Goal: Communication & Community: Ask a question

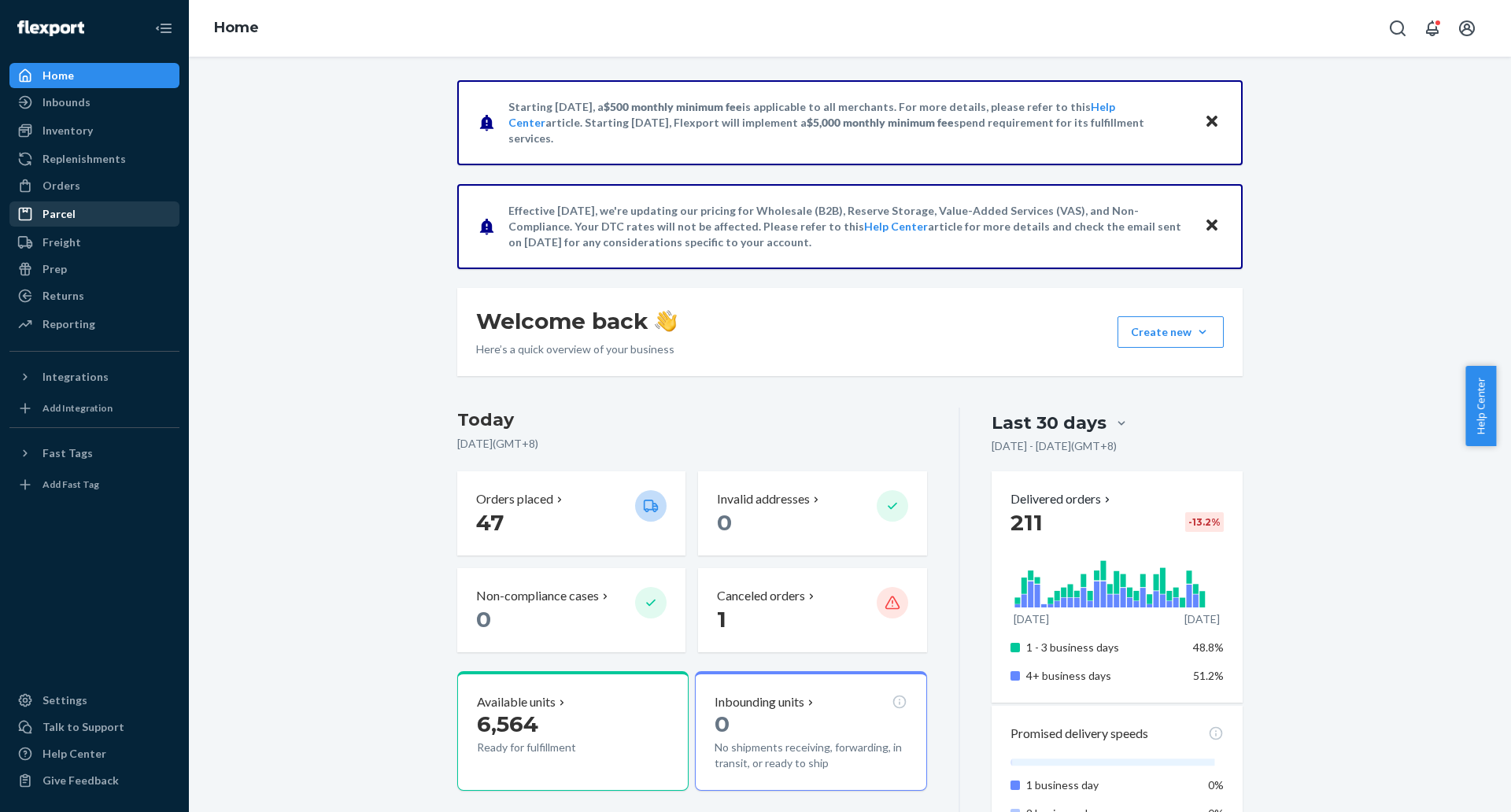
click at [124, 203] on div "Parcel" at bounding box center [95, 214] width 167 height 22
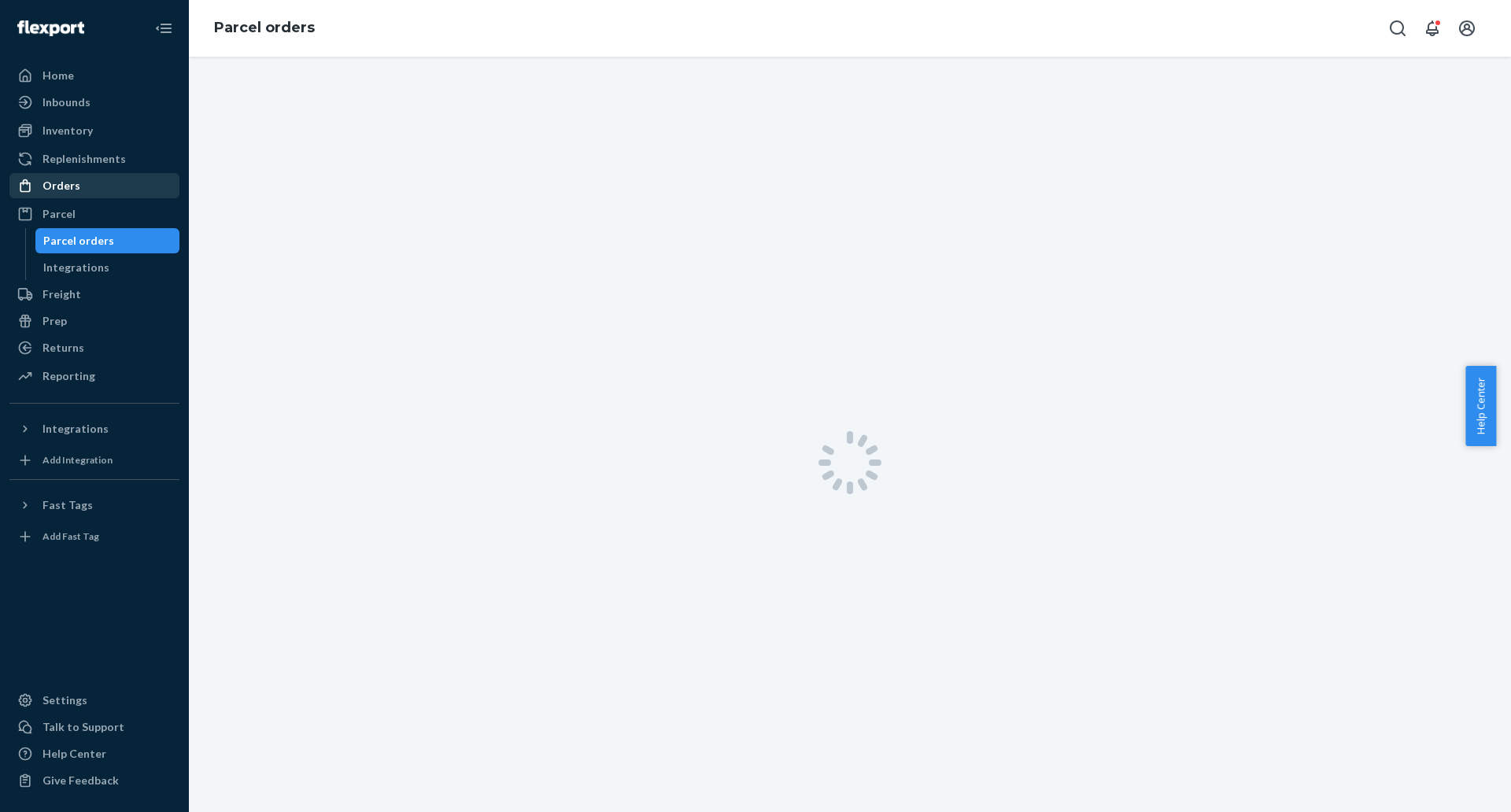
click at [122, 188] on div "Orders" at bounding box center [95, 186] width 167 height 22
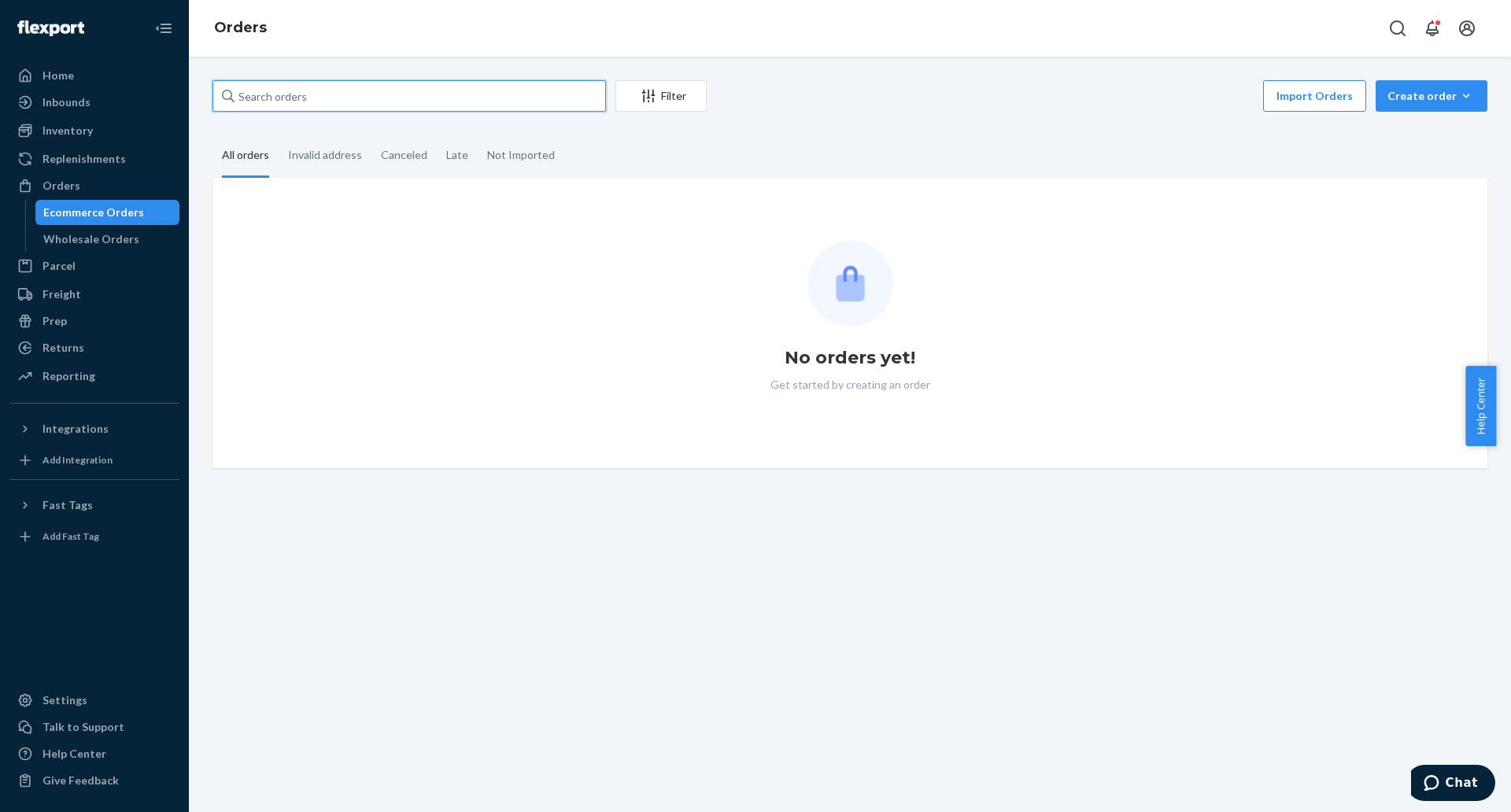
click at [381, 91] on input "text" at bounding box center [409, 95] width 393 height 32
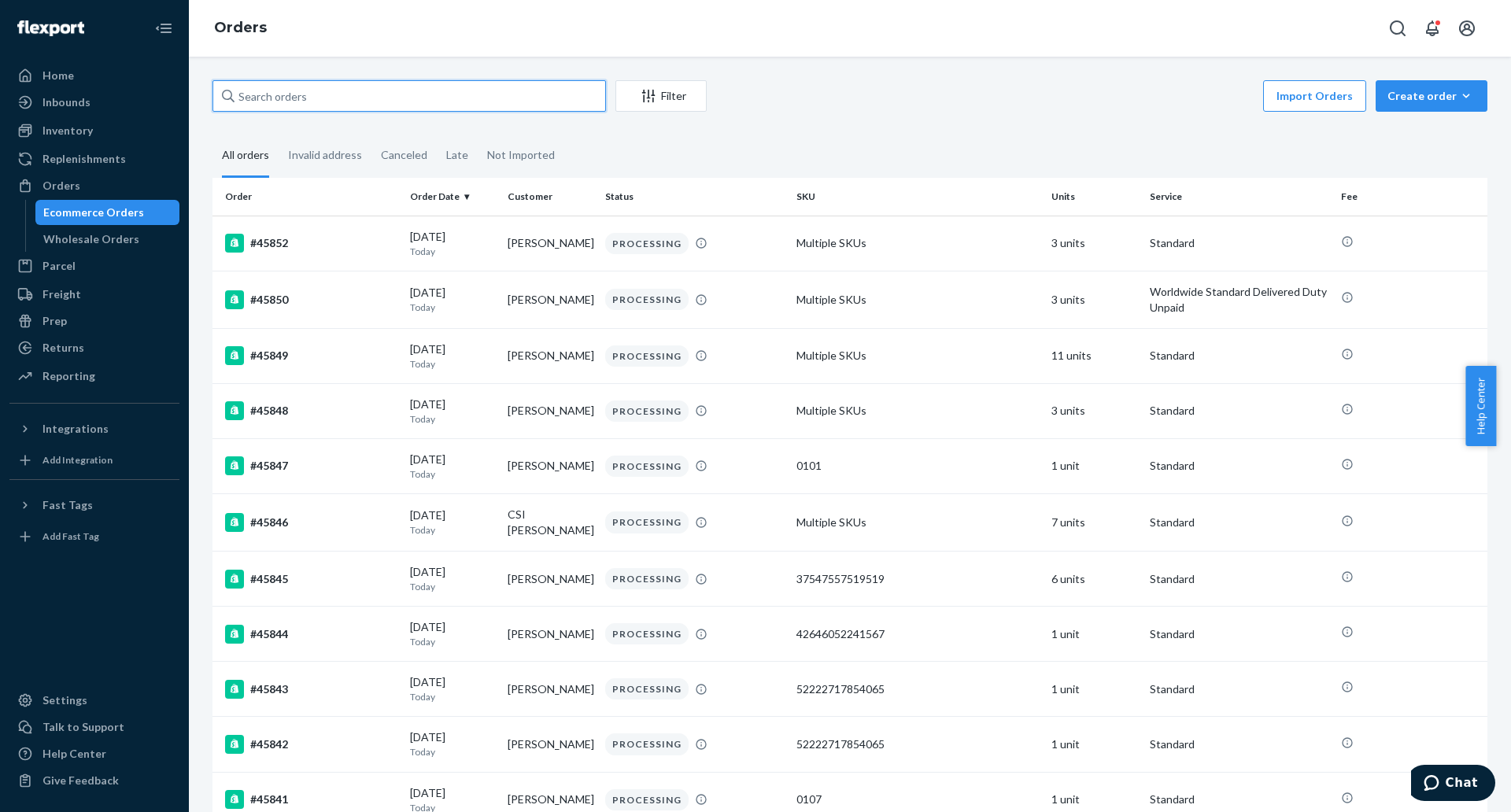
paste input "45798"
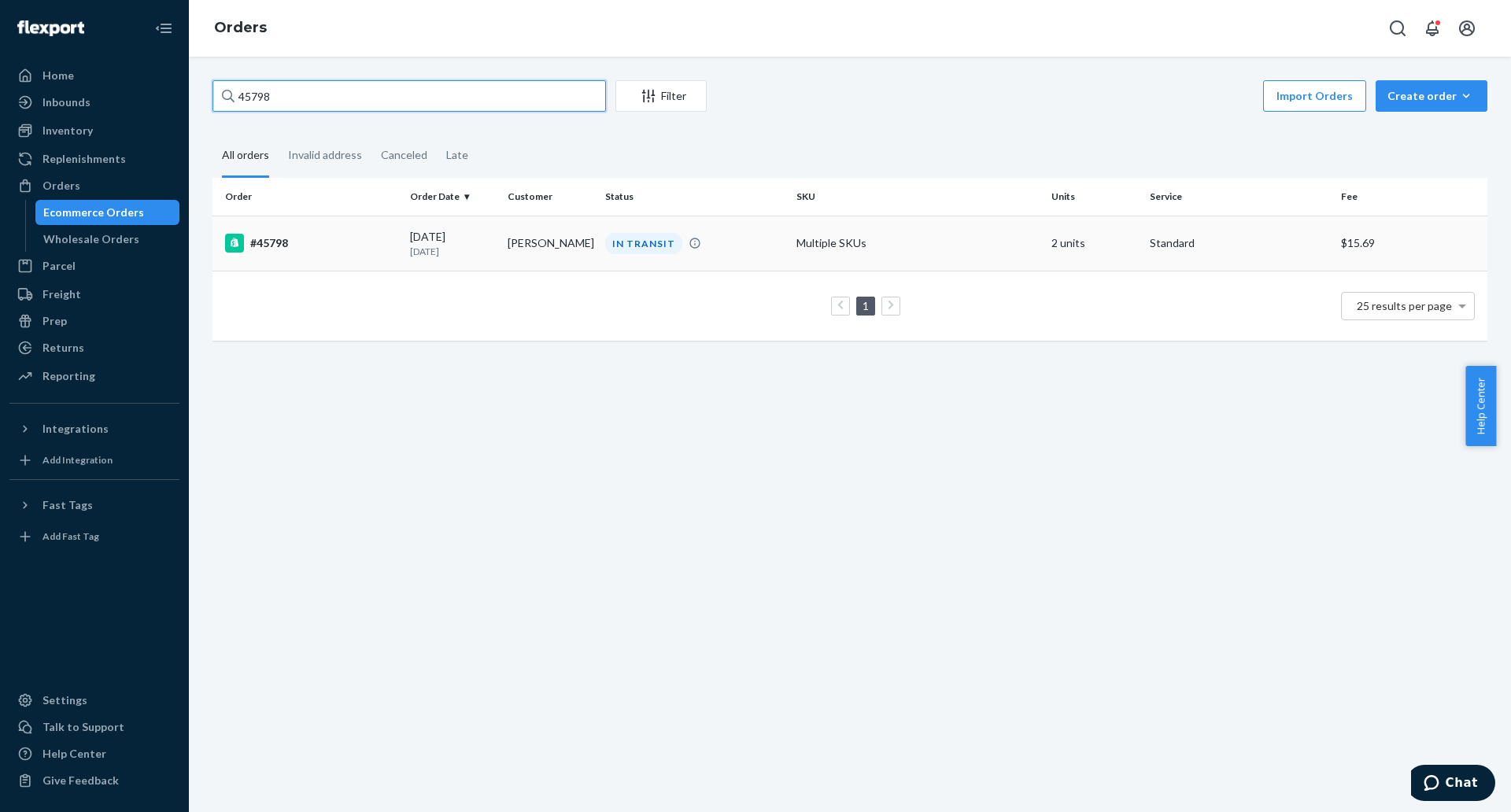
type input "45798"
click at [271, 237] on div "#45798" at bounding box center [311, 243] width 172 height 19
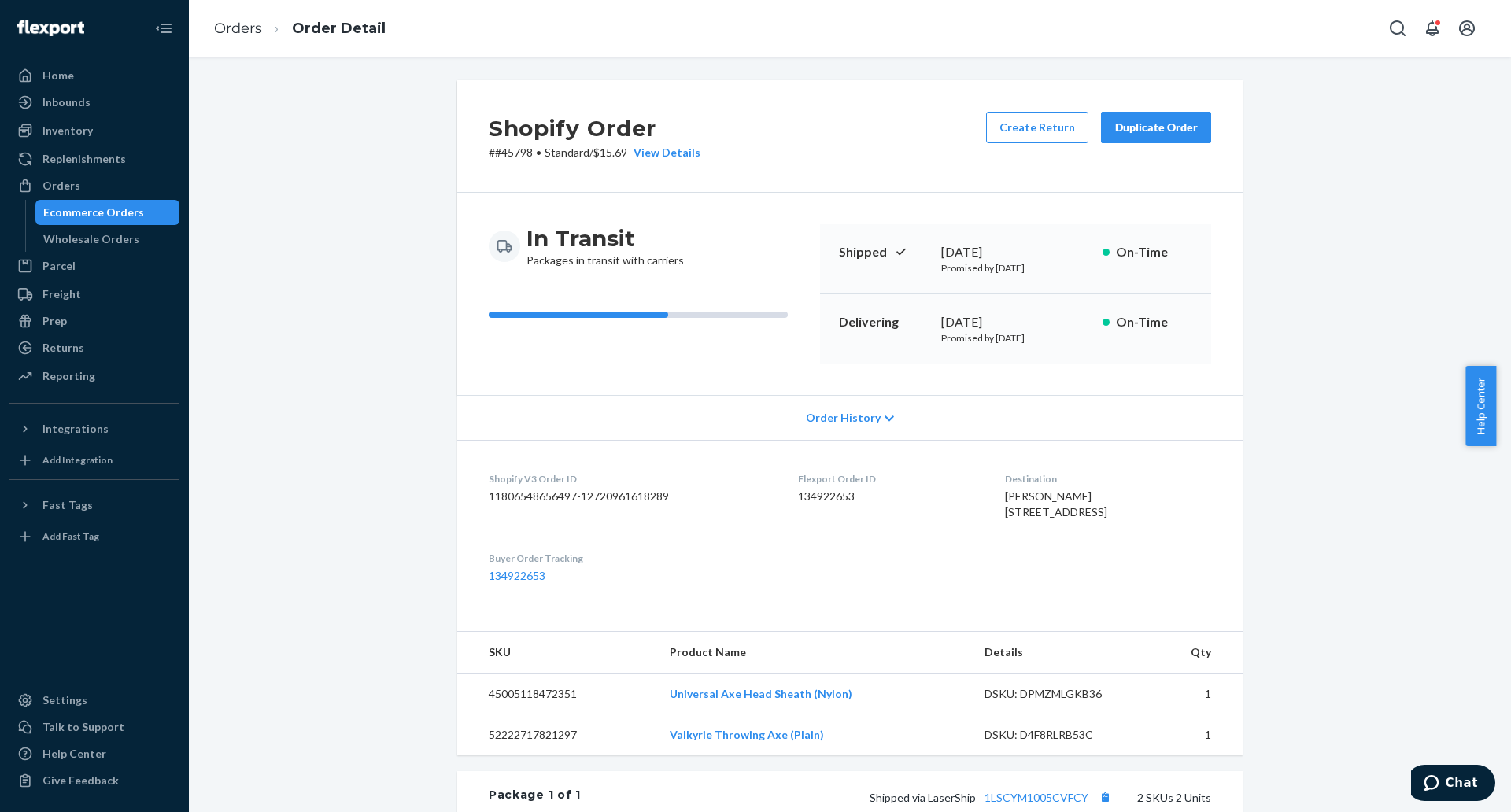
click at [232, 9] on ol "Orders Order Detail" at bounding box center [299, 28] width 197 height 46
click at [237, 28] on link "Orders" at bounding box center [238, 28] width 48 height 17
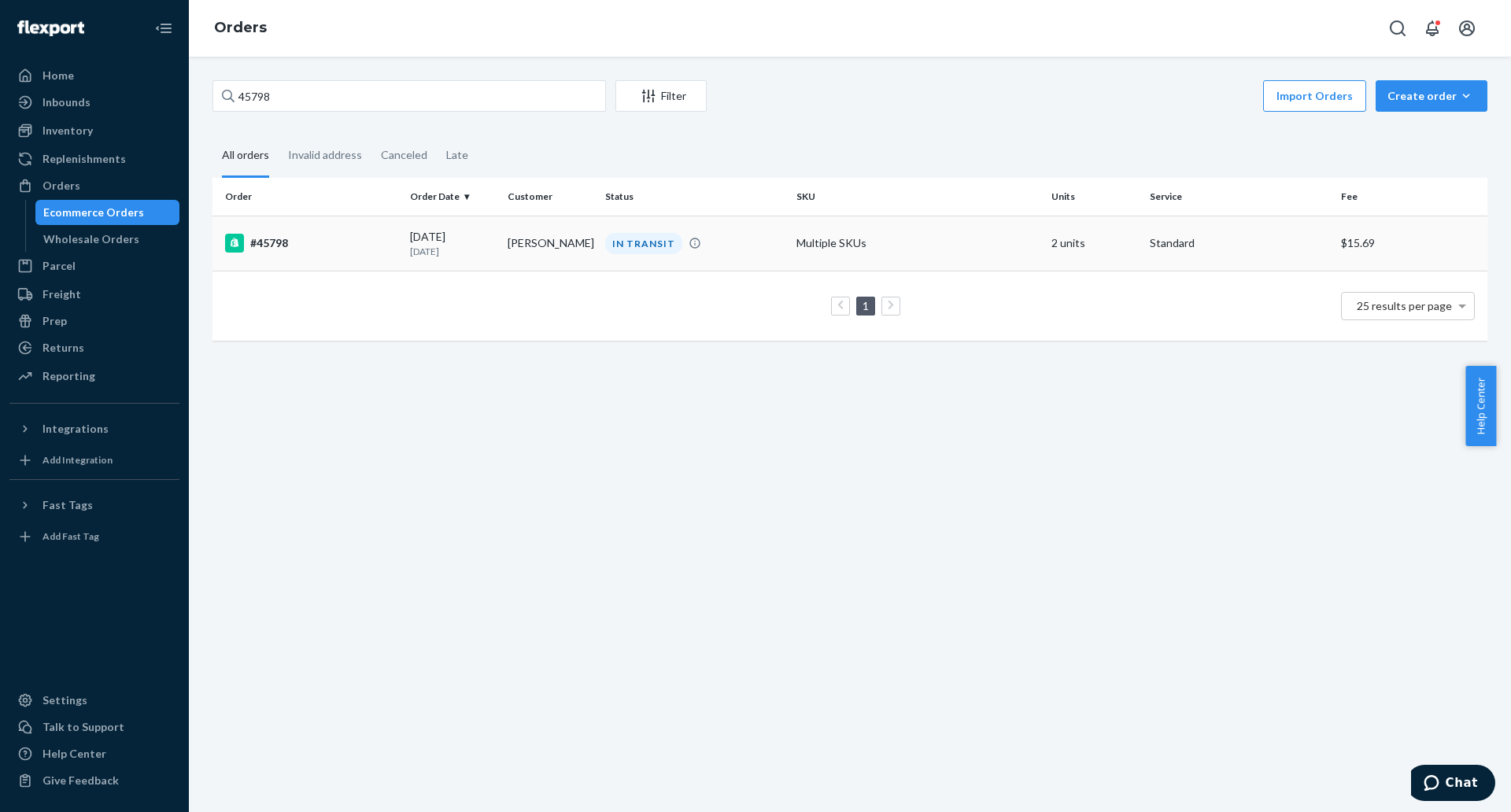
click at [541, 242] on td "[PERSON_NAME]" at bounding box center [550, 243] width 97 height 55
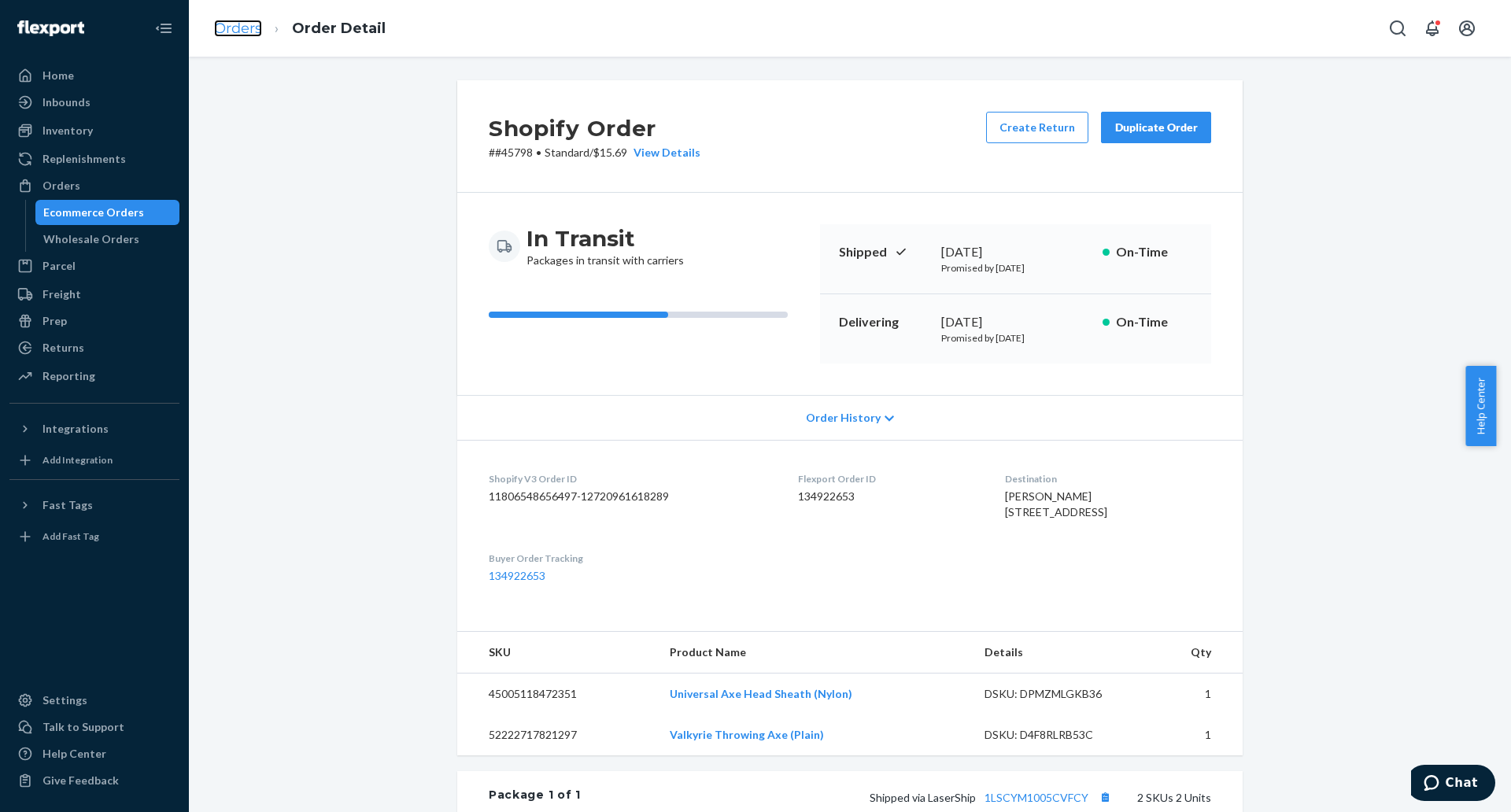
click at [246, 25] on link "Orders" at bounding box center [238, 28] width 48 height 17
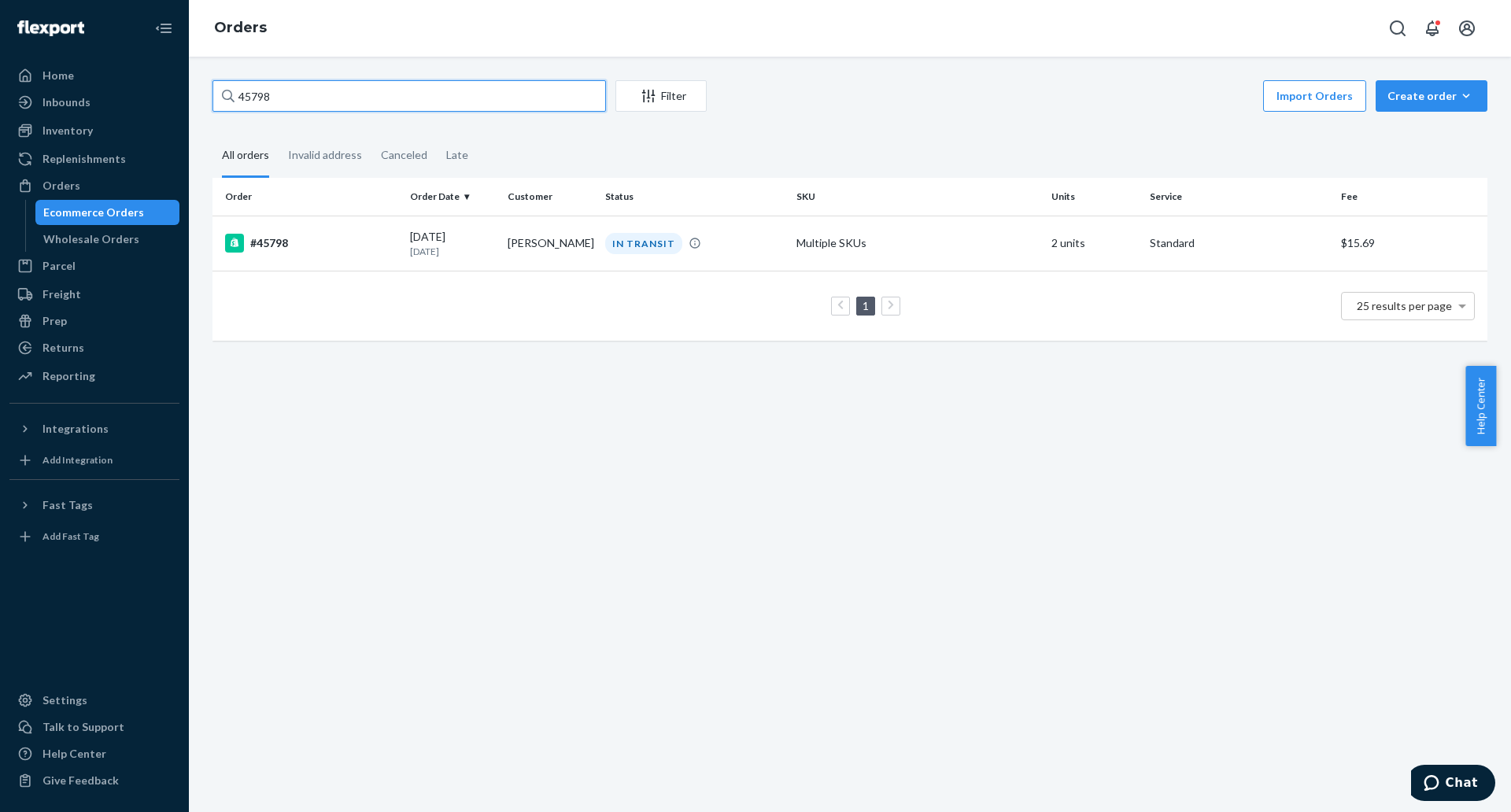
click at [412, 108] on input "45798" at bounding box center [409, 95] width 393 height 32
paste input "84"
type input "45848"
click at [278, 242] on div "#45848" at bounding box center [311, 243] width 172 height 19
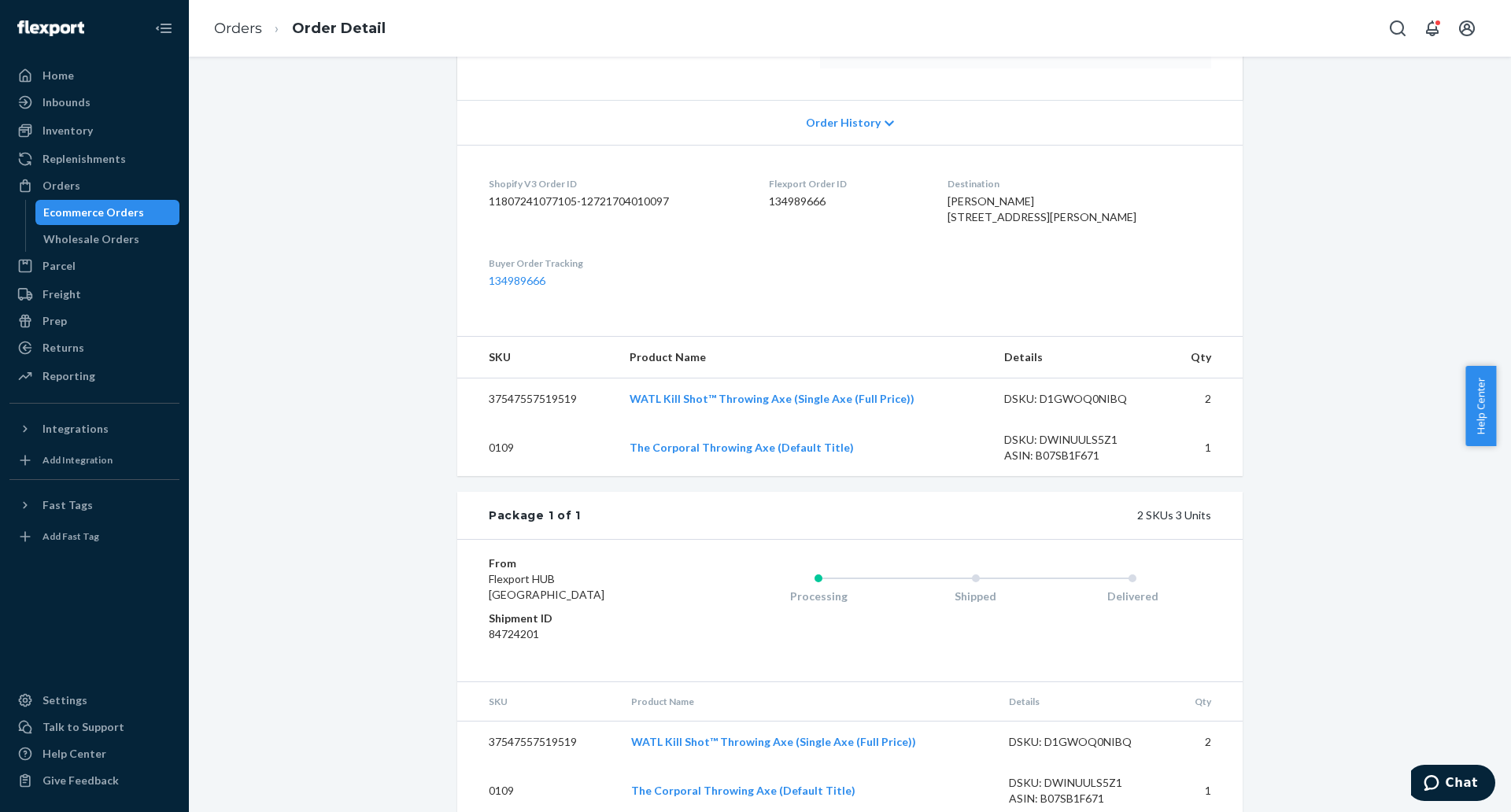
scroll to position [353, 0]
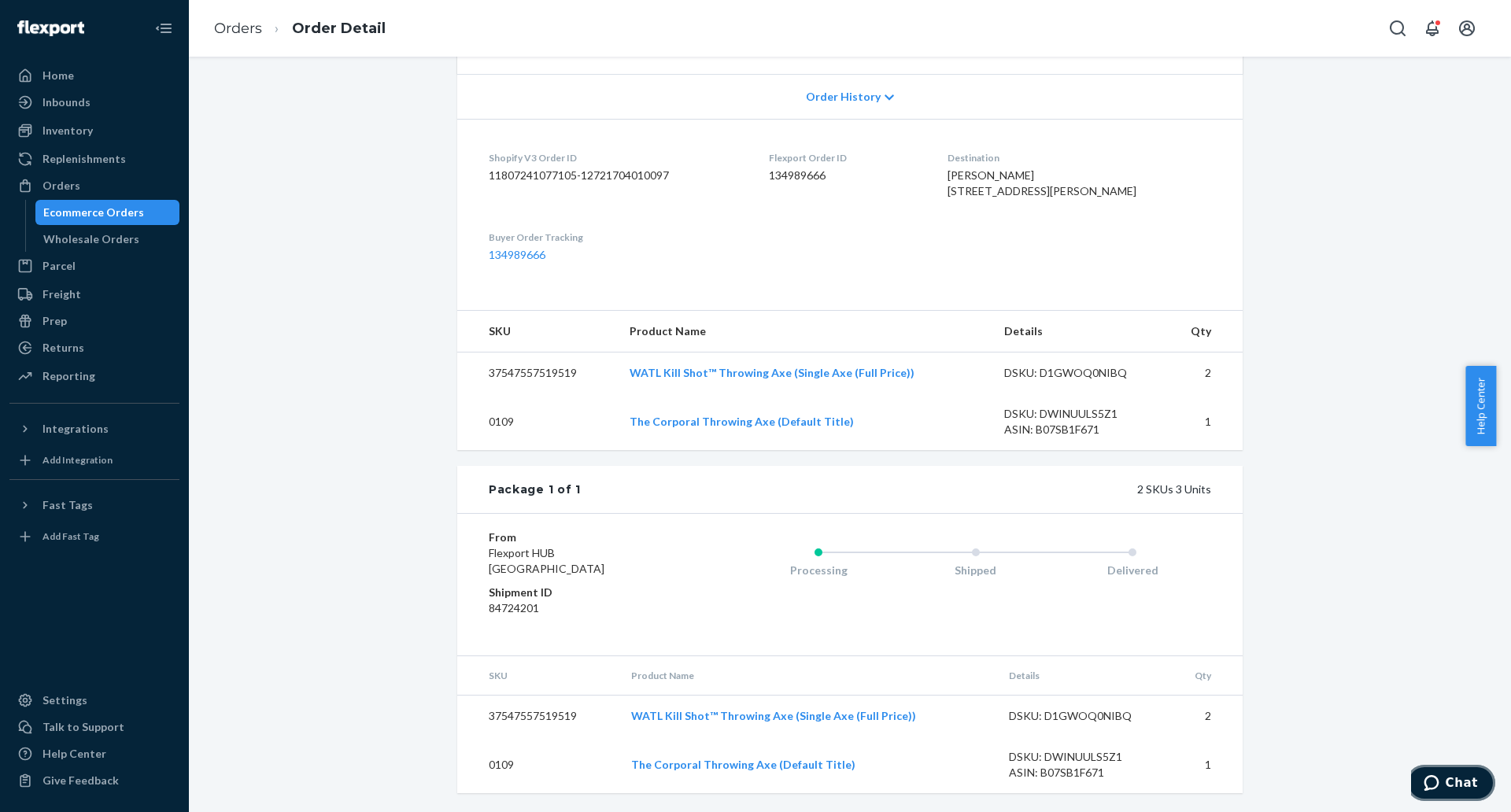
click at [1434, 778] on icon "Chat" at bounding box center [1430, 783] width 15 height 15
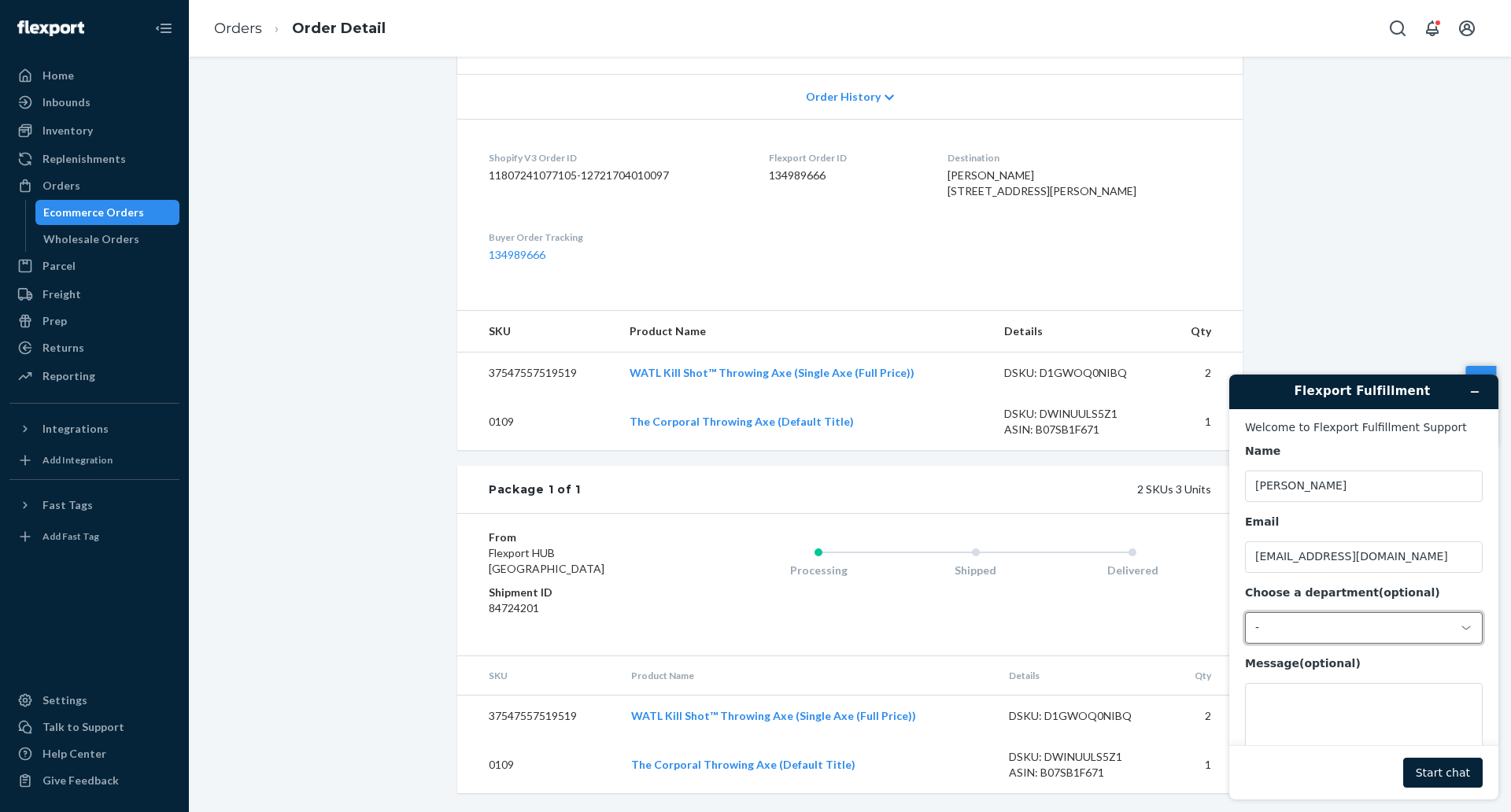
click at [1389, 618] on div "-" at bounding box center [1364, 627] width 237 height 32
click at [1348, 695] on li "Messaging (Chat Team)" at bounding box center [1361, 695] width 231 height 28
click at [1338, 719] on textarea "Message (optional)" at bounding box center [1364, 727] width 237 height 88
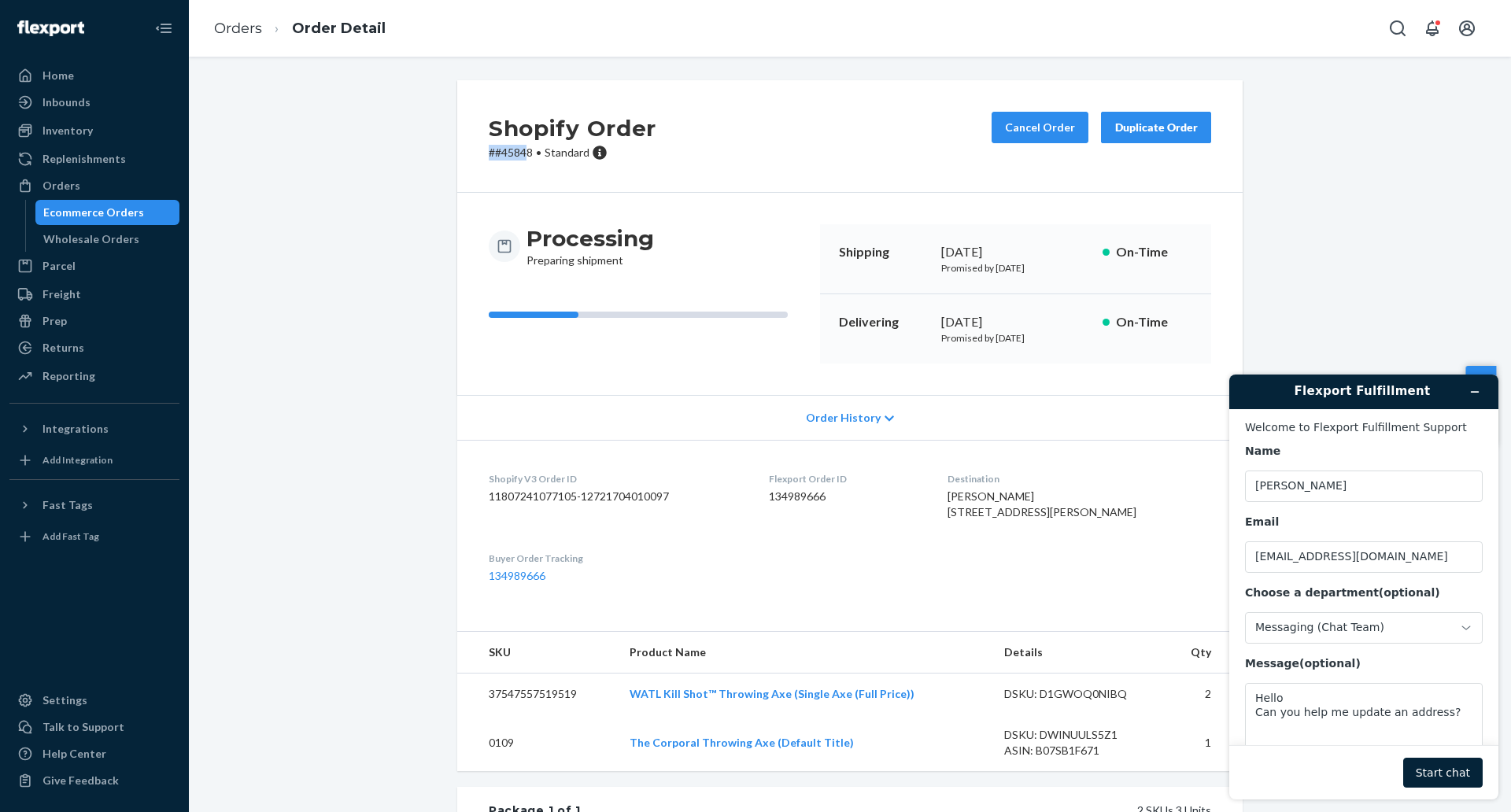
drag, startPoint x: 522, startPoint y: 155, endPoint x: 481, endPoint y: 151, distance: 41.2
click at [489, 151] on p "# #45848 • Standard" at bounding box center [572, 152] width 168 height 15
click at [517, 158] on p "# #45848 • Standard" at bounding box center [572, 152] width 168 height 15
click at [521, 153] on p "# #45848 • Standard" at bounding box center [572, 152] width 168 height 15
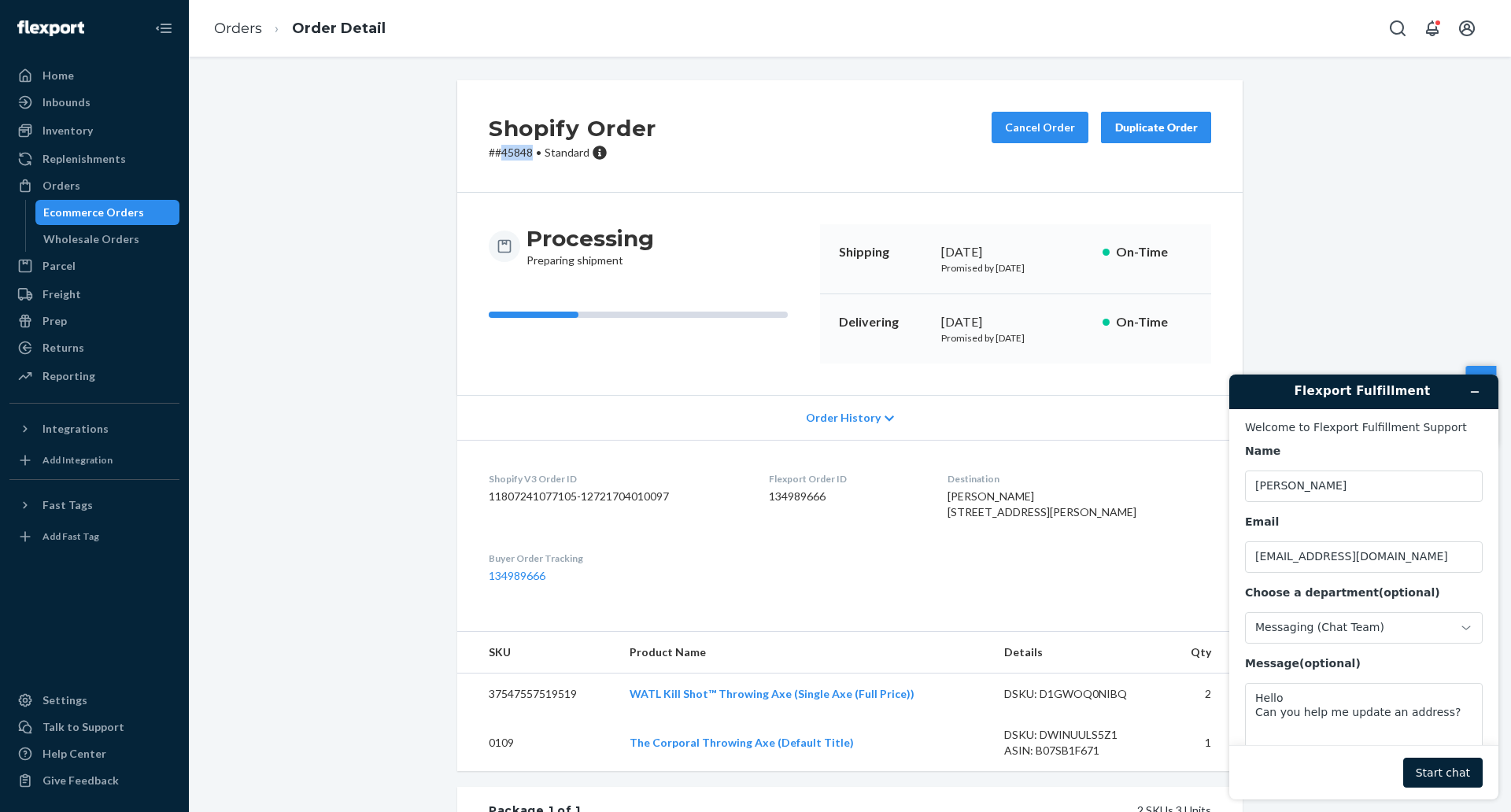
copy p "45848"
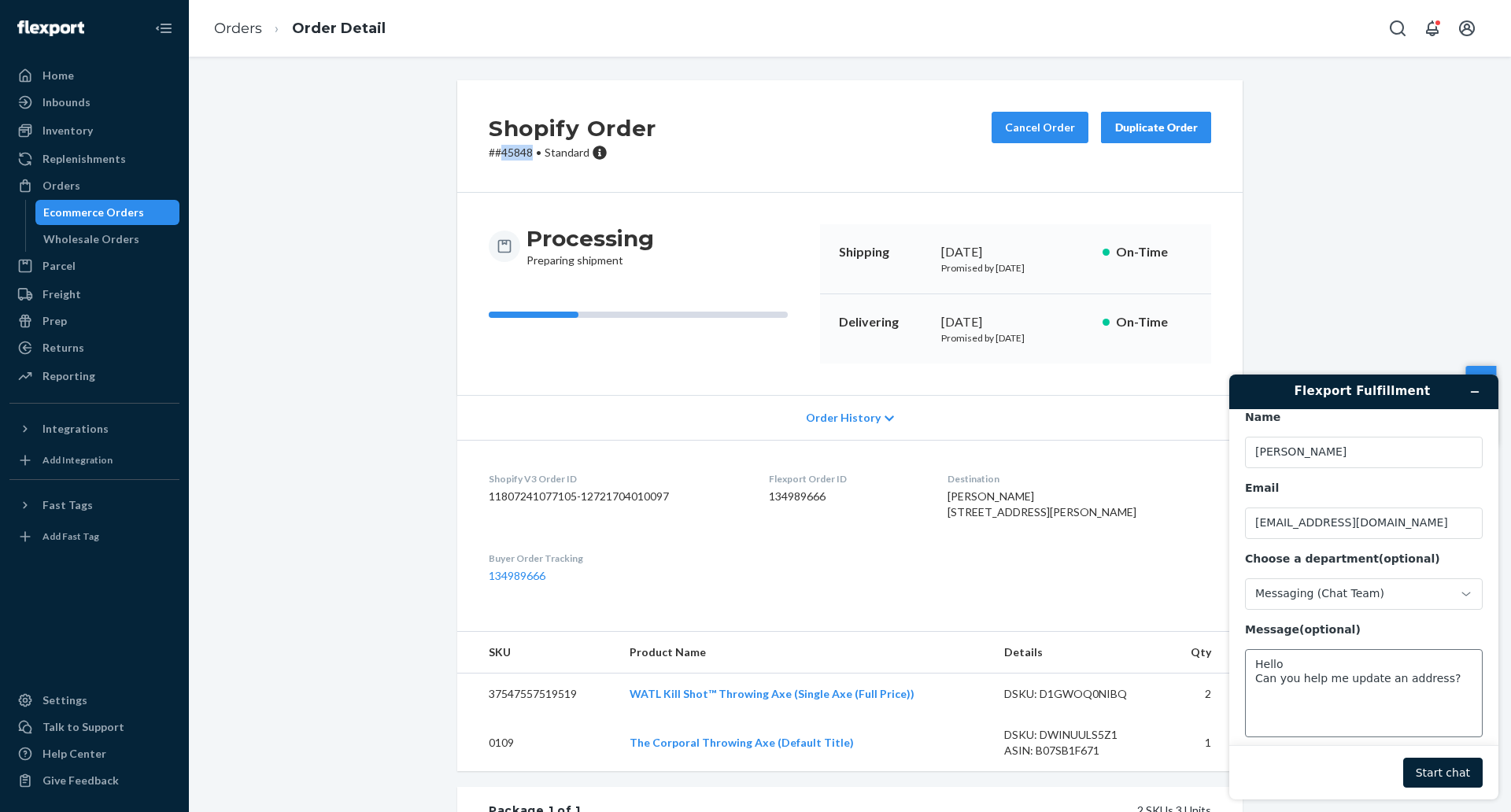
scroll to position [52, 0]
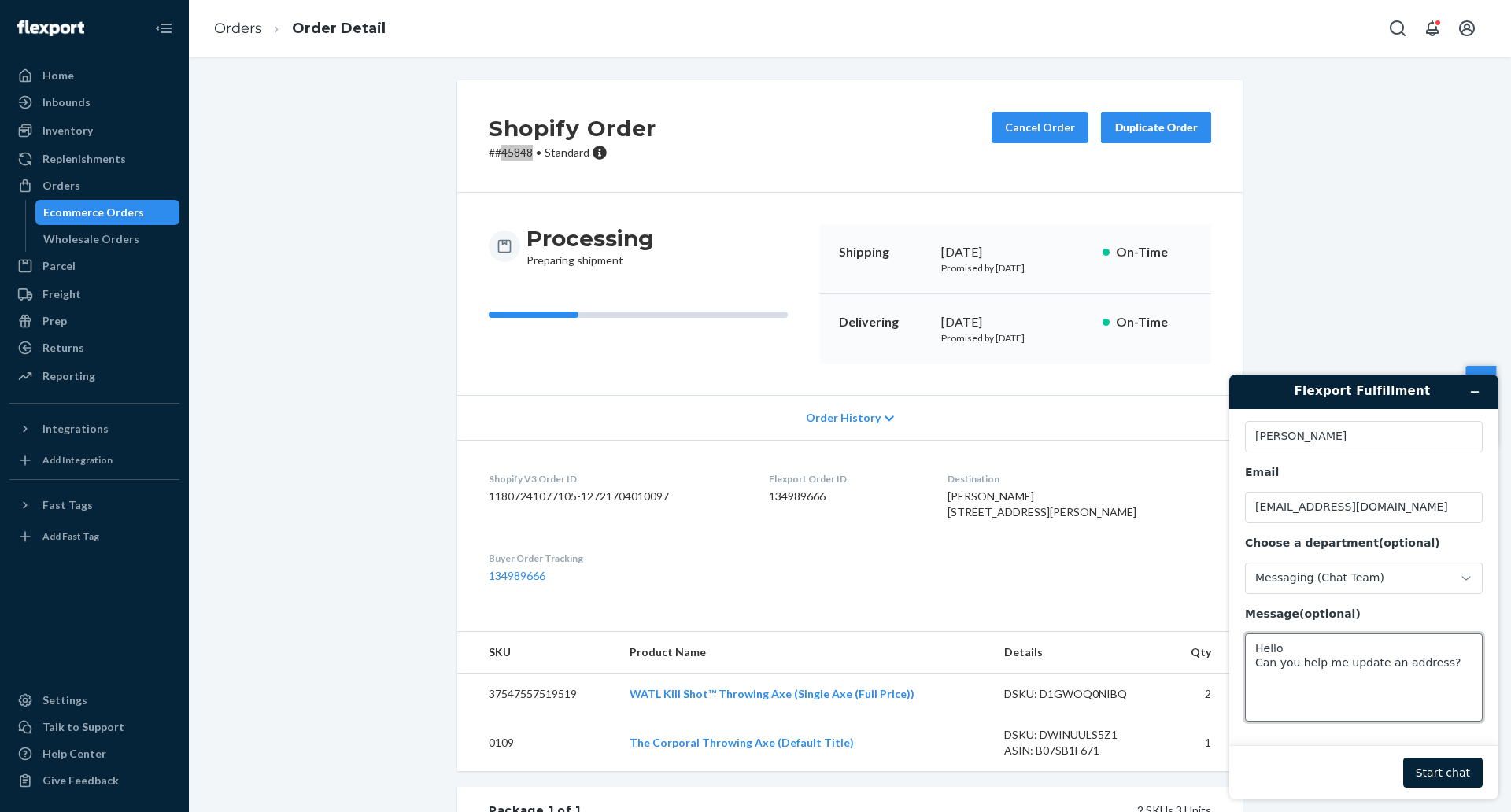
click at [1359, 677] on textarea "Hello Can you help me update an address?" at bounding box center [1364, 677] width 237 height 88
paste textarea "45848"
drag, startPoint x: 836, startPoint y: 496, endPoint x: 771, endPoint y: 483, distance: 66.3
click at [771, 483] on dl "Shopify V3 Order ID 11807241077105-12721704010097 Flexport Order ID 134989666 D…" at bounding box center [849, 527] width 786 height 175
copy div "Flexport Order ID 134989666"
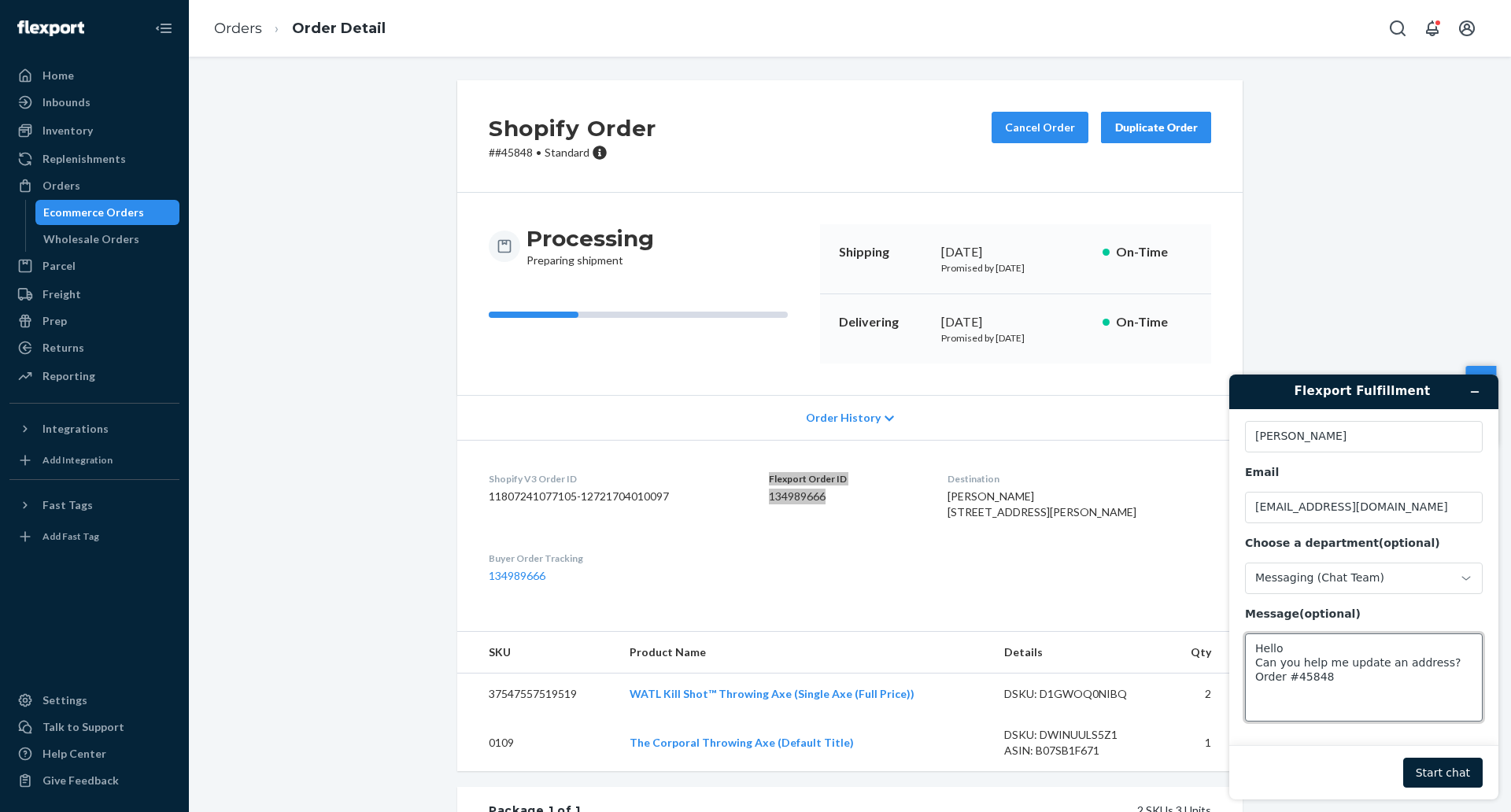
click at [1269, 692] on textarea "Hello Can you help me update an address? Order #45848" at bounding box center [1364, 677] width 237 height 88
paste textarea "Flexport Order ID 134989666"
type textarea "Hello Can you help me update an address? Order #45848 Flexport Order ID 1349896…"
click at [1445, 767] on button "Start chat" at bounding box center [1443, 772] width 79 height 30
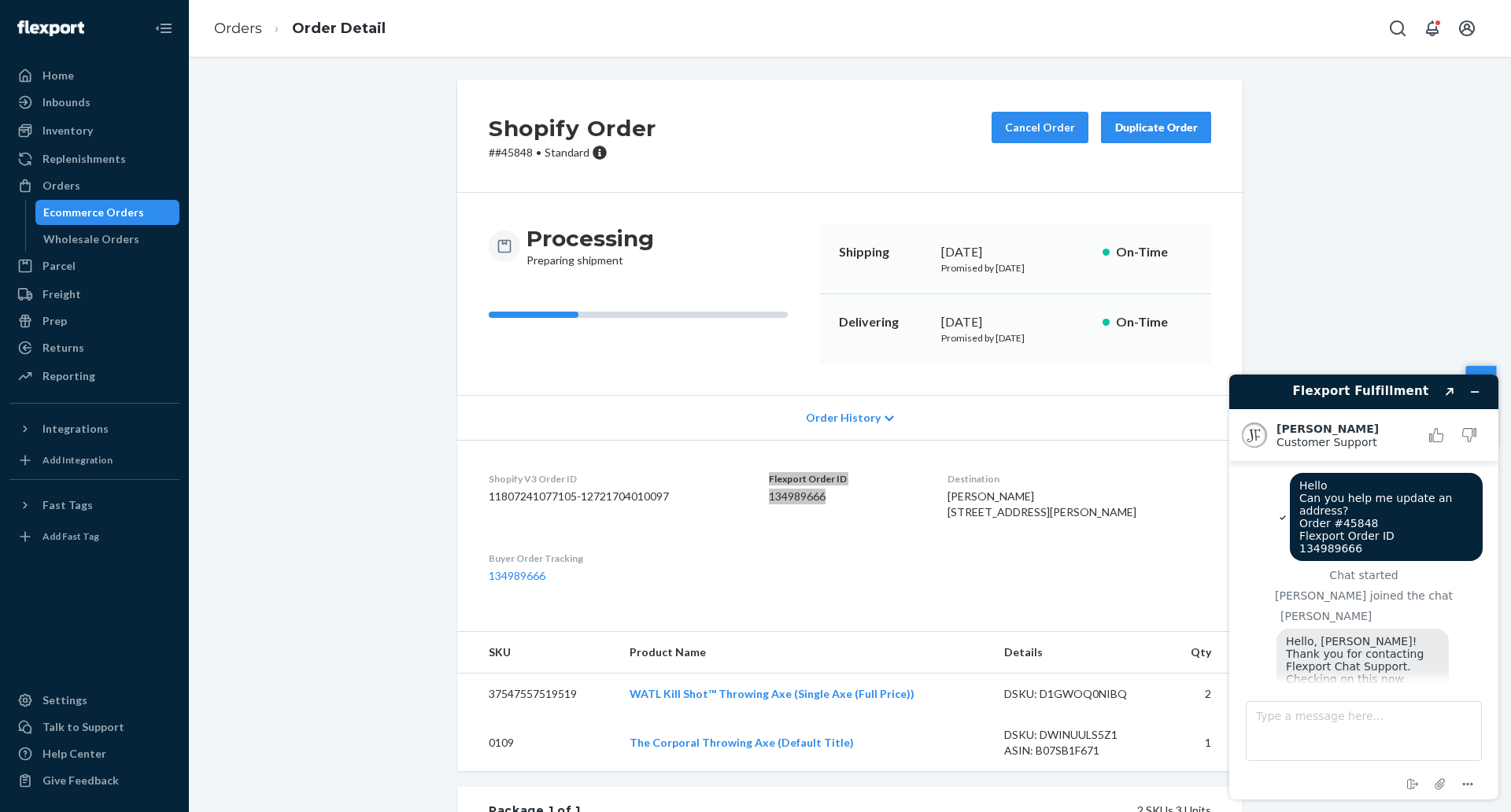
scroll to position [78, 0]
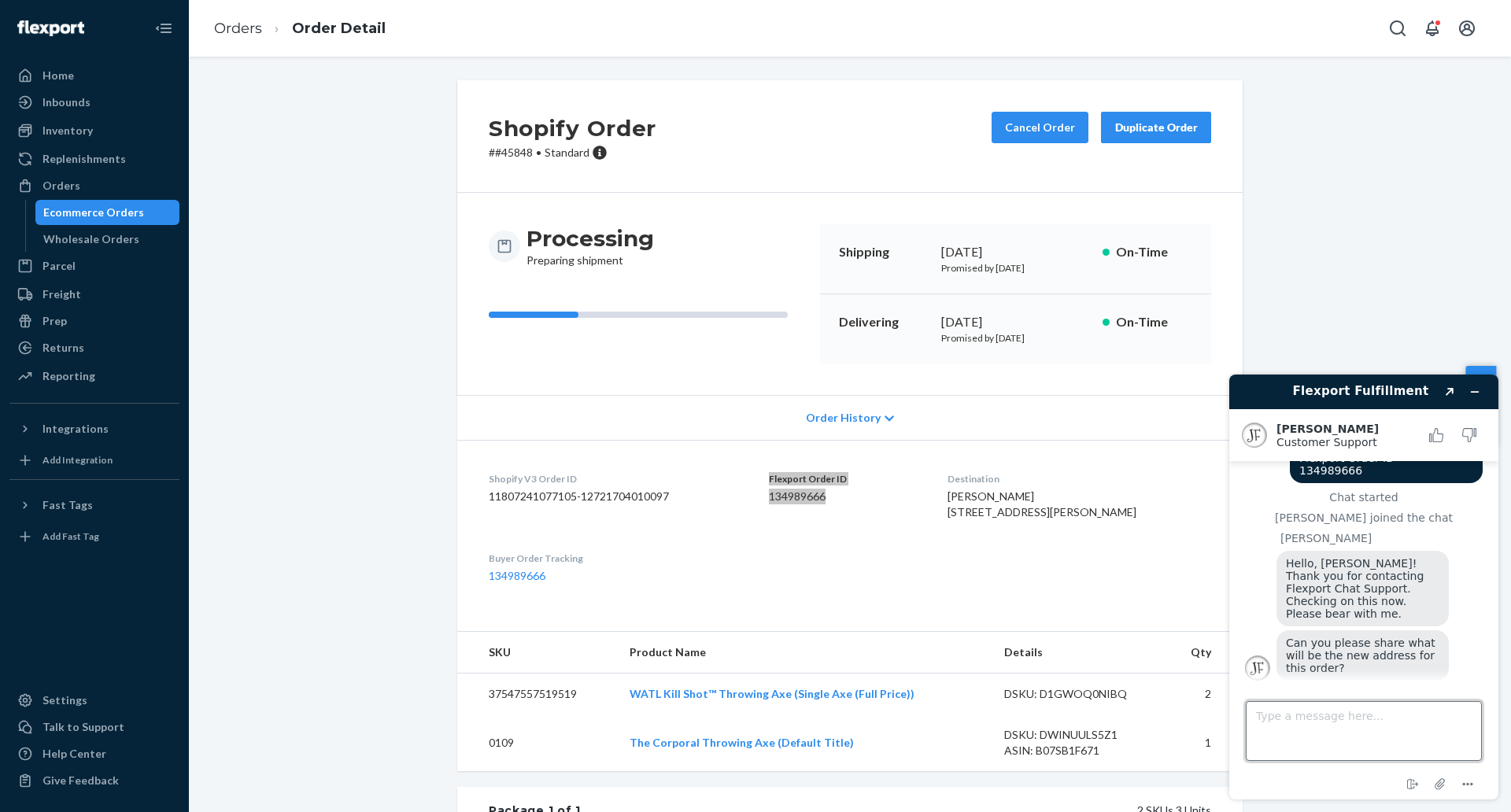
click at [1265, 731] on textarea "Type a message here..." at bounding box center [1364, 731] width 236 height 60
type textarea "Sure one moment"
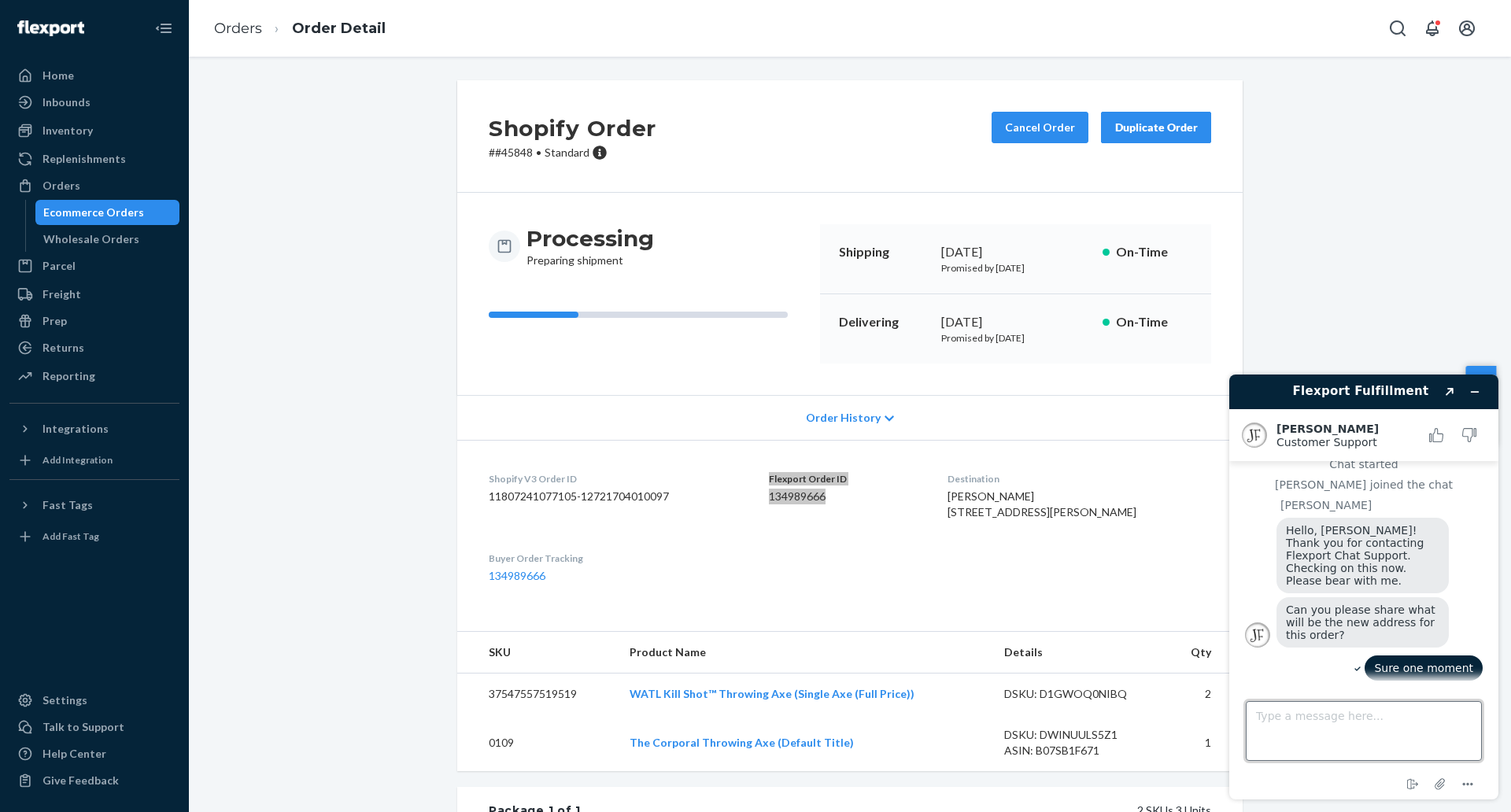
scroll to position [168, 0]
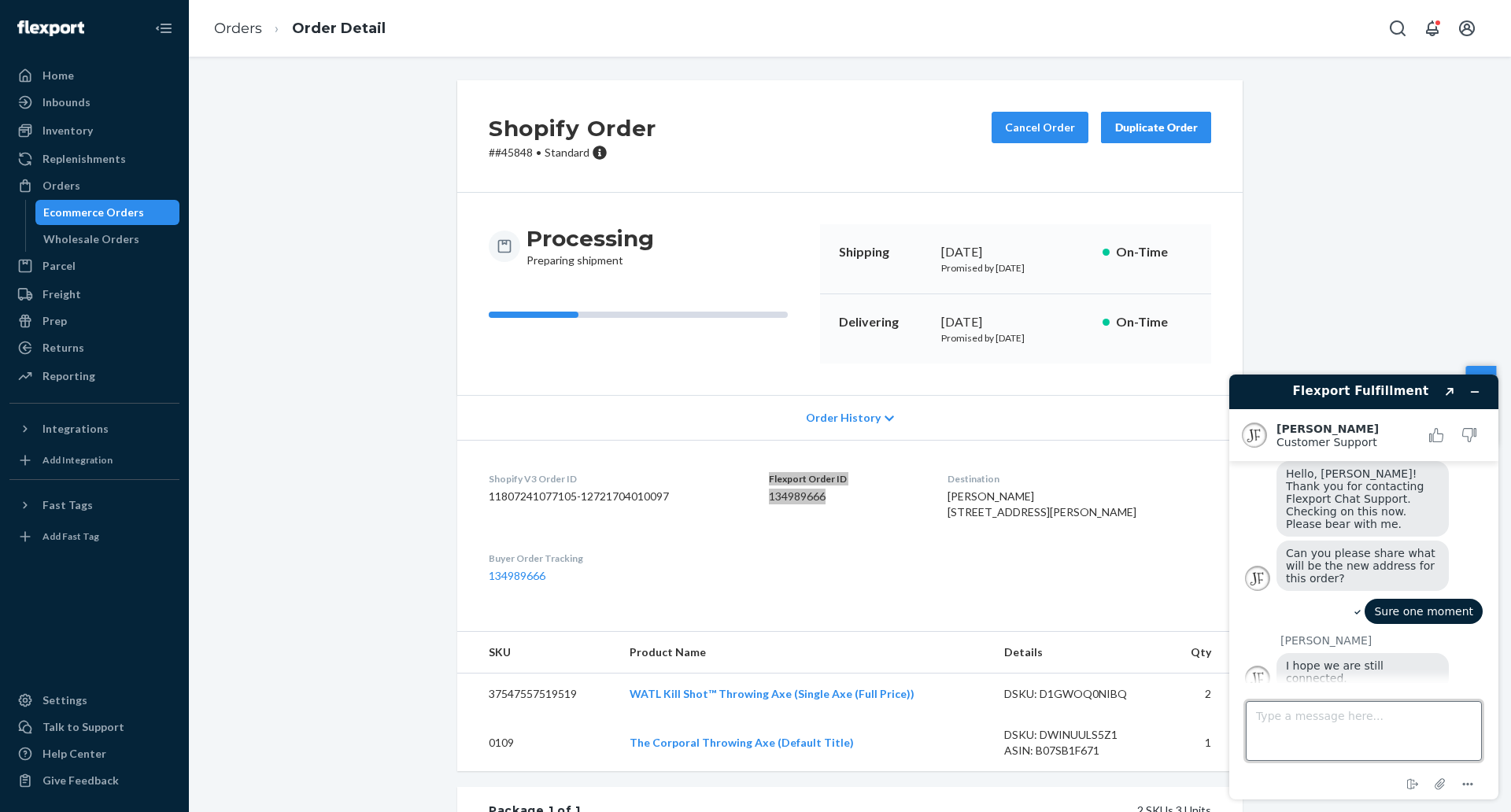
click at [1350, 742] on textarea "Type a message here..." at bounding box center [1364, 731] width 236 height 60
type textarea "Hi Juddyy"
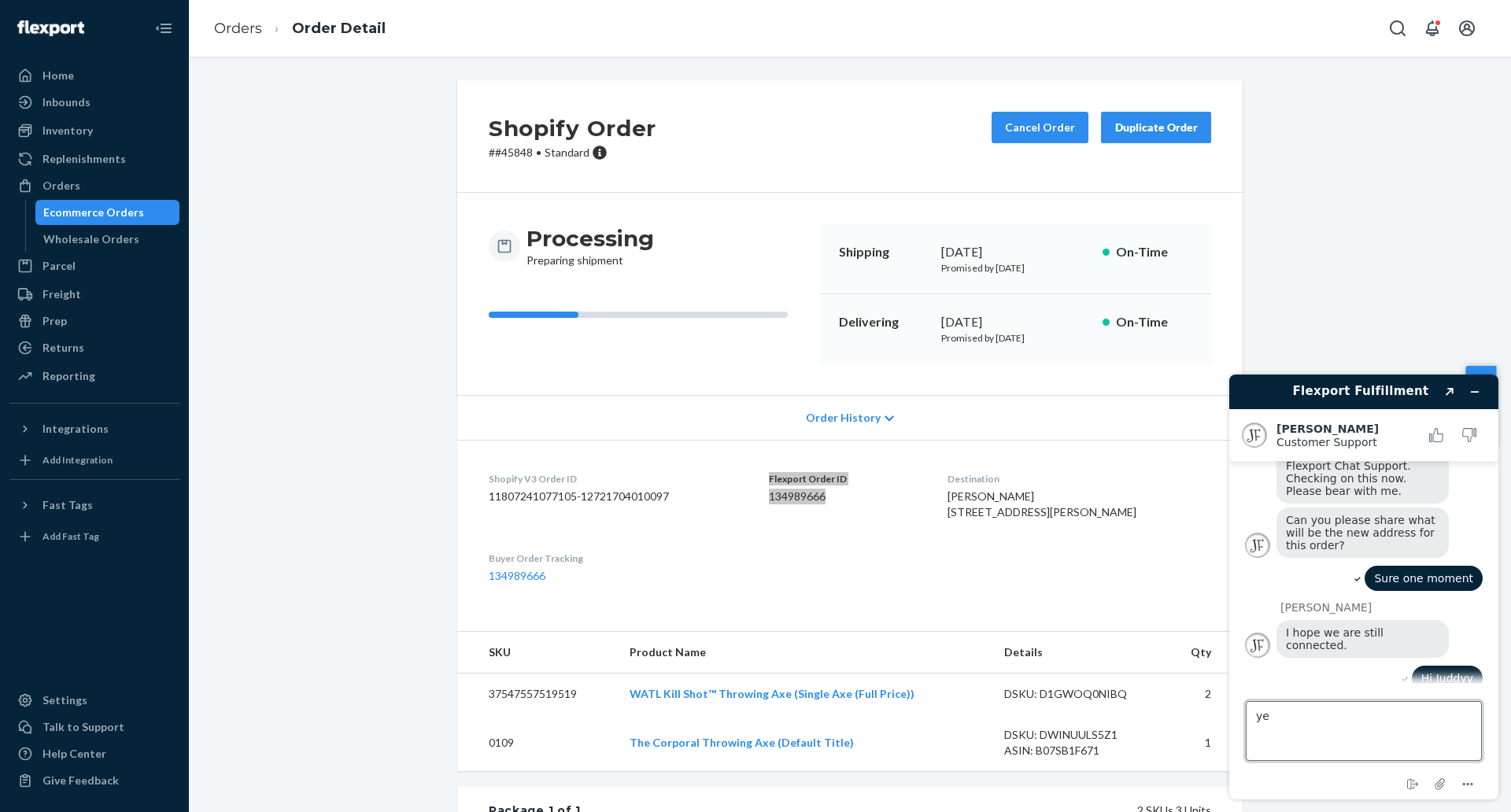
type textarea "yes"
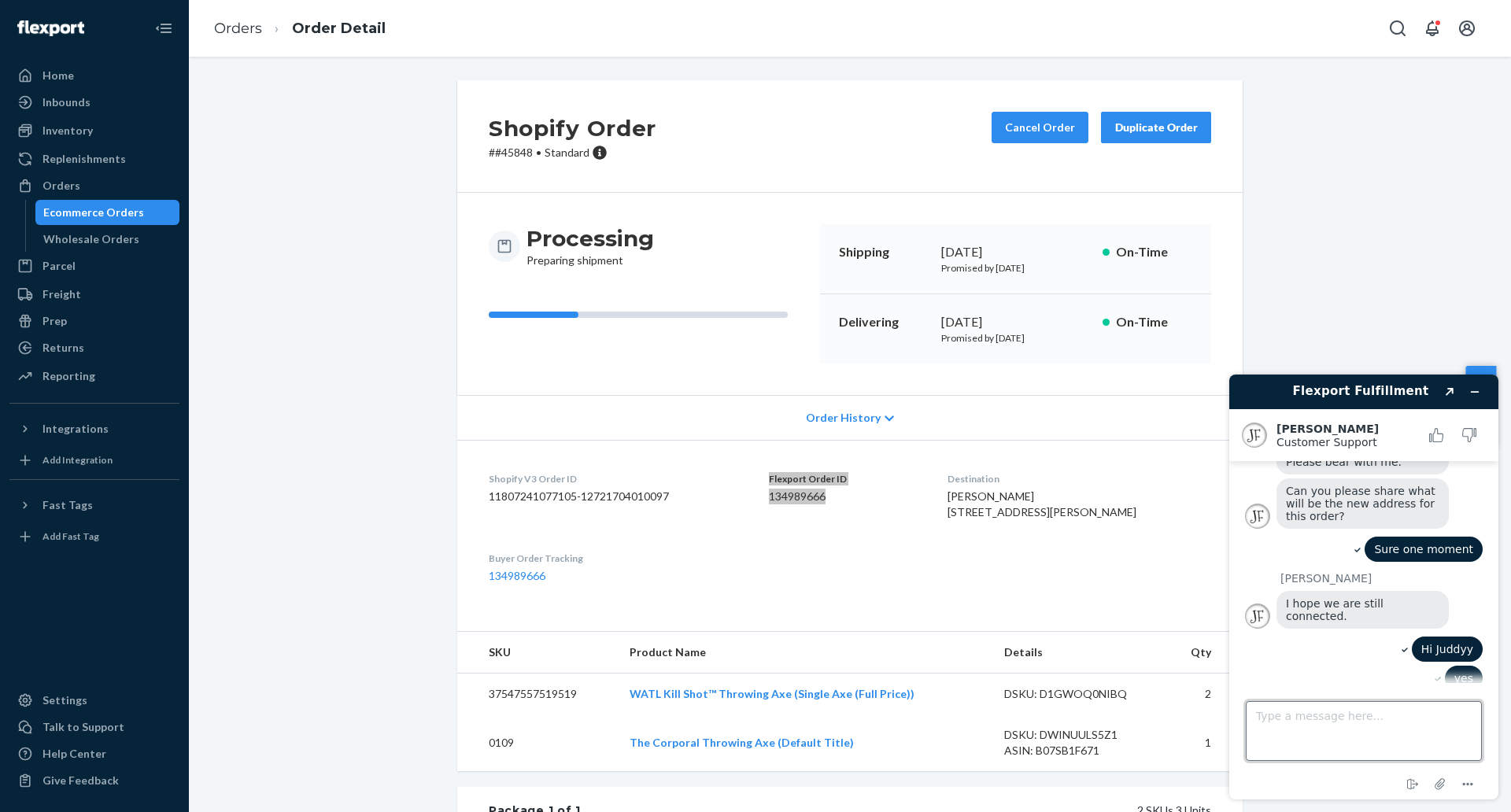
click at [1353, 729] on textarea "Type a message here..." at bounding box center [1364, 731] width 236 height 60
type textarea "How long can I still update the address? I'm waiting for the customer's confirm…"
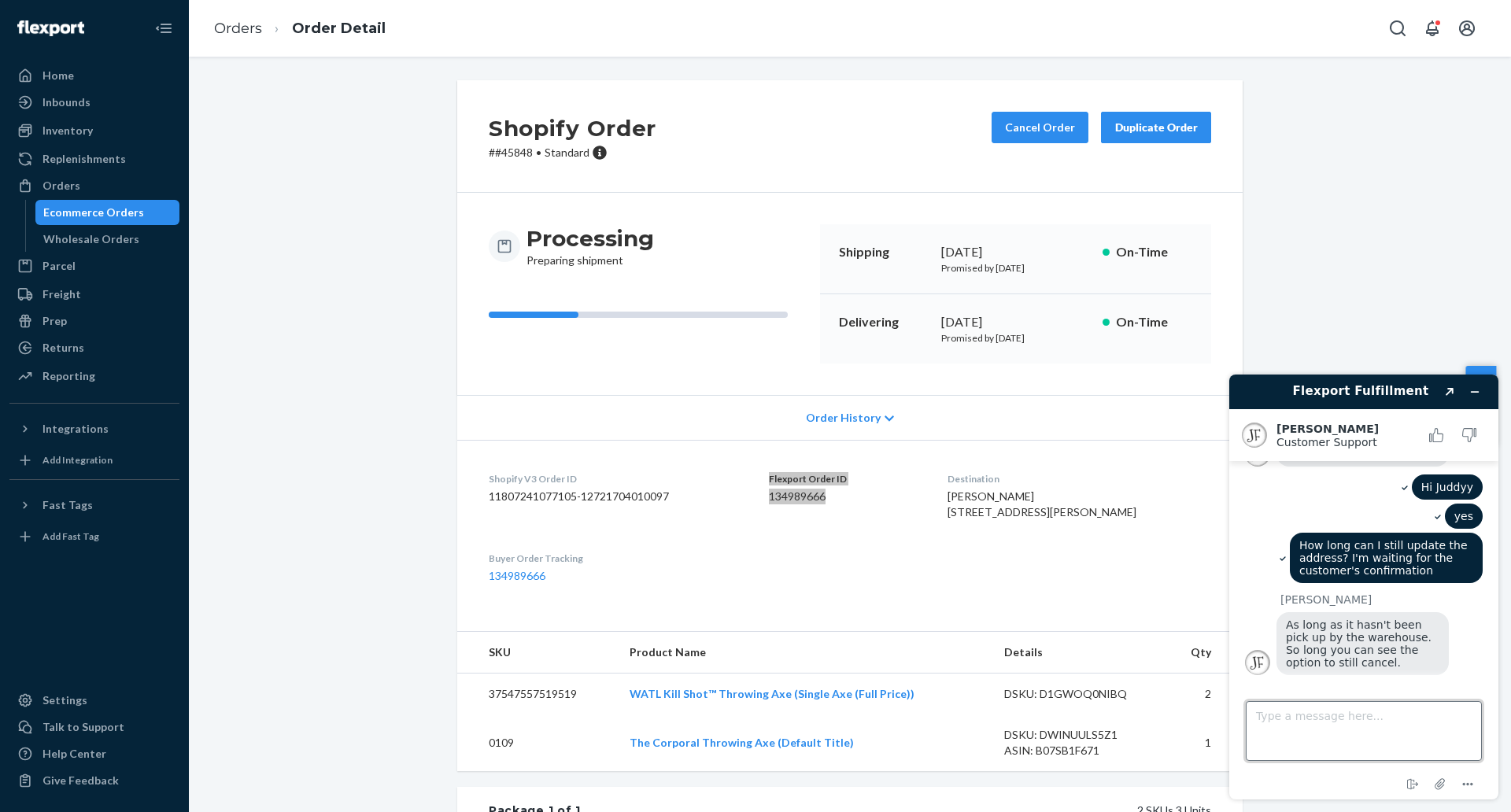
scroll to position [471, 0]
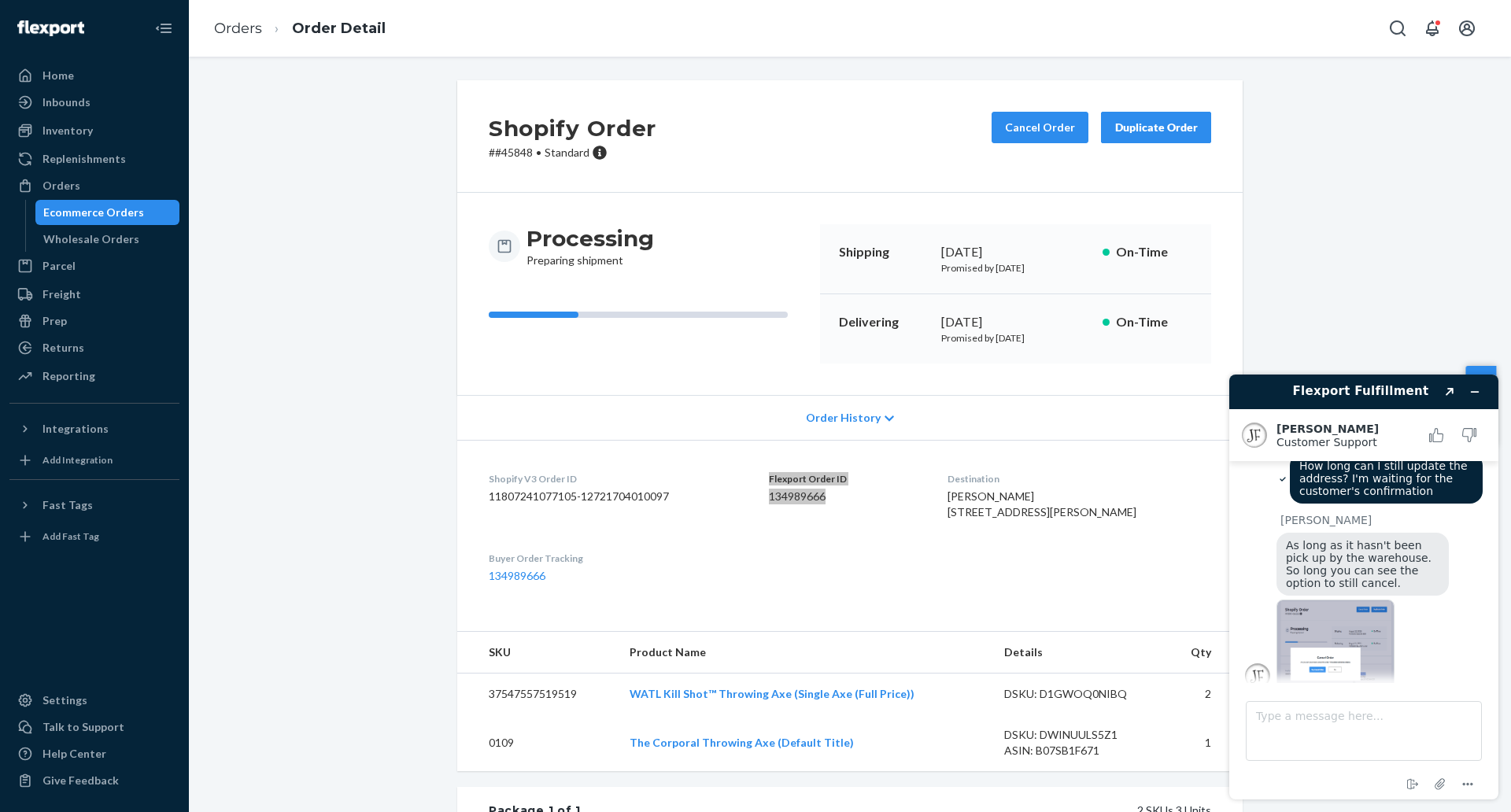
click at [1328, 624] on img at bounding box center [1335, 643] width 118 height 89
click at [1276, 723] on textarea "Type a message here..." at bounding box center [1364, 731] width 236 height 60
click at [1274, 740] on textarea "Type a message here..." at bounding box center [1364, 731] width 236 height 60
type textarea "I"
type textarea "Thanks, [PERSON_NAME]! I'll reach out again once I have their confirmation."
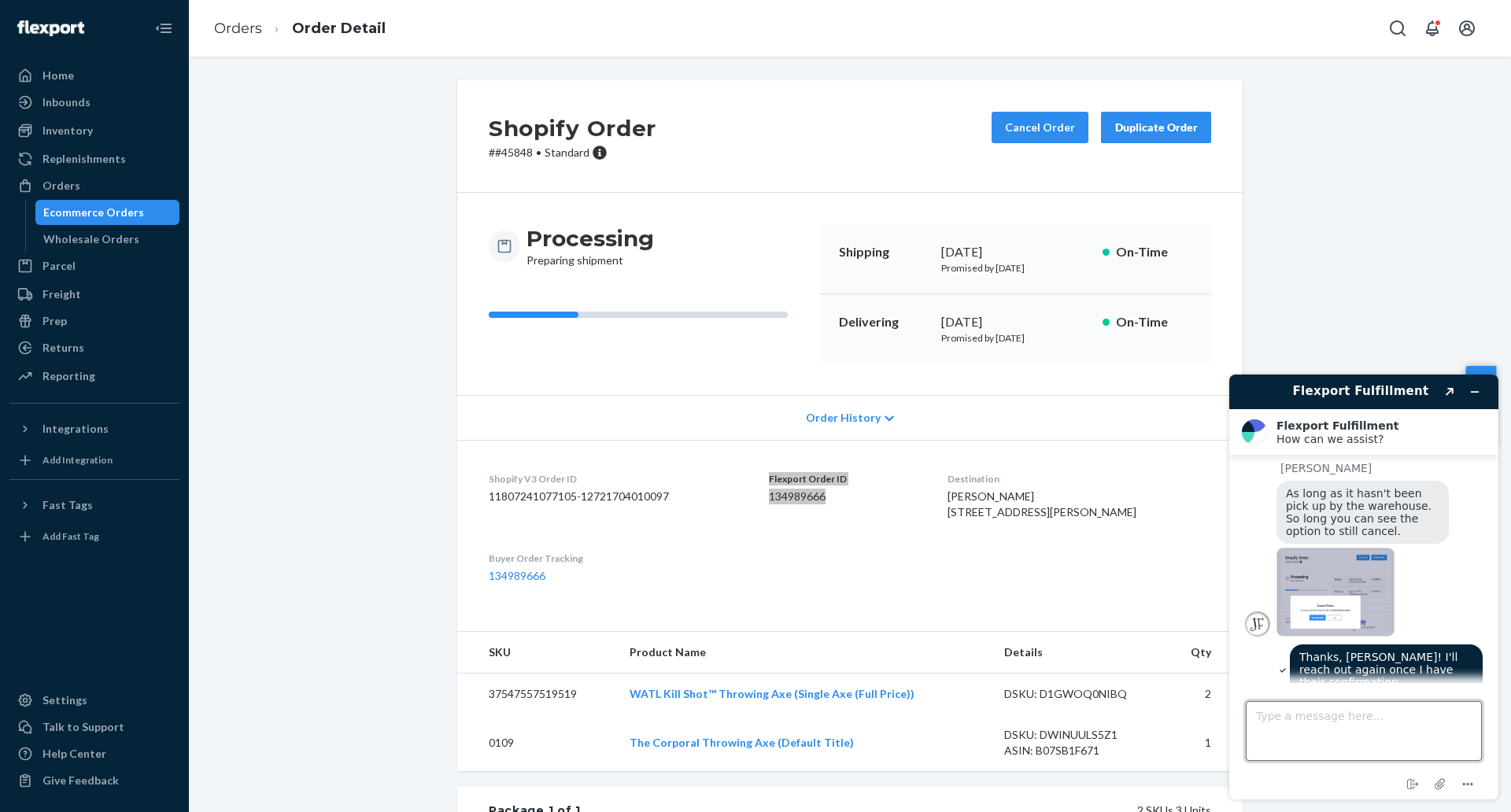
scroll to position [688, 0]
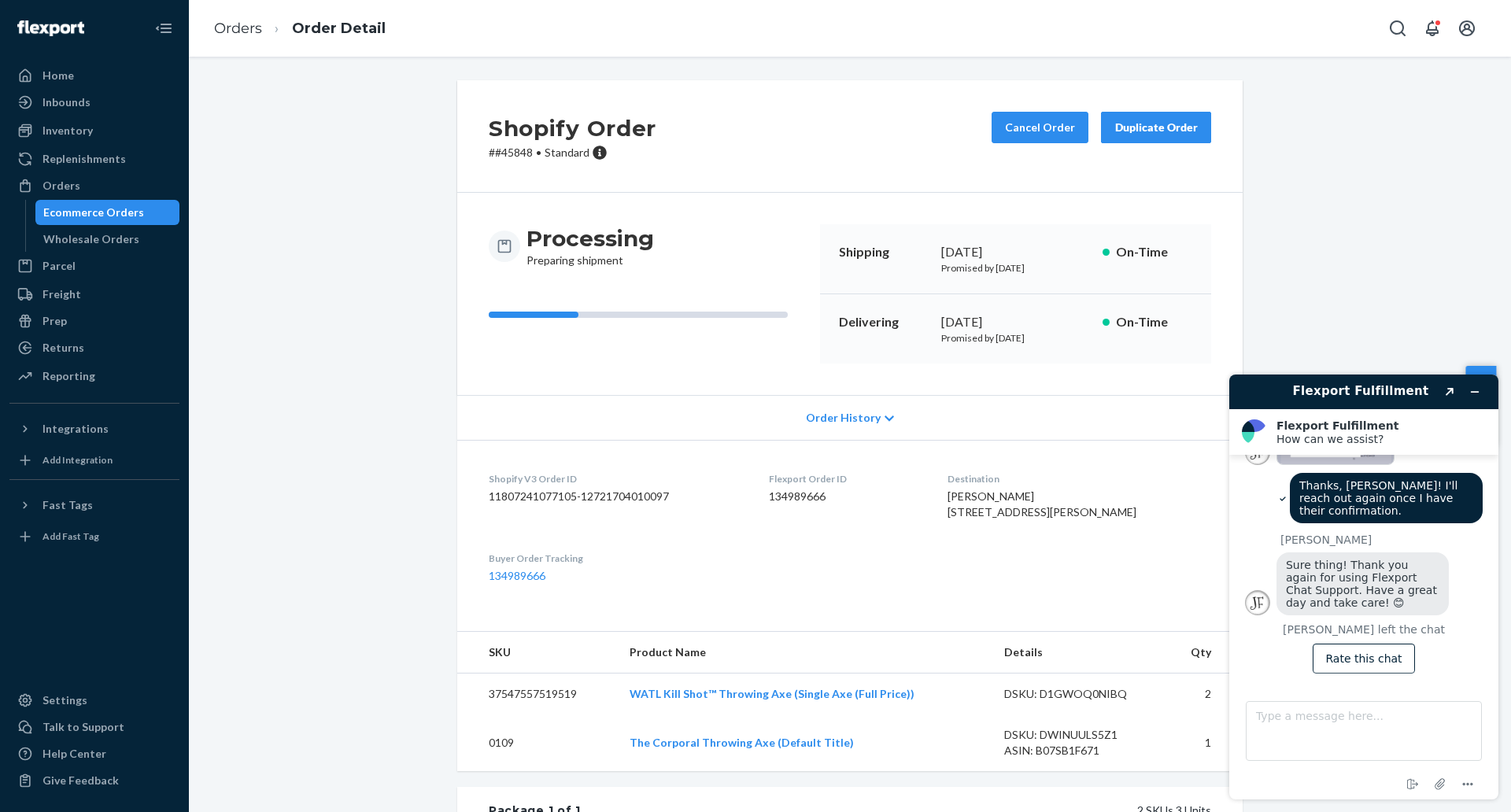
click at [264, 31] on li "Order Detail" at bounding box center [324, 28] width 124 height 22
click at [251, 30] on link "Orders" at bounding box center [238, 28] width 48 height 17
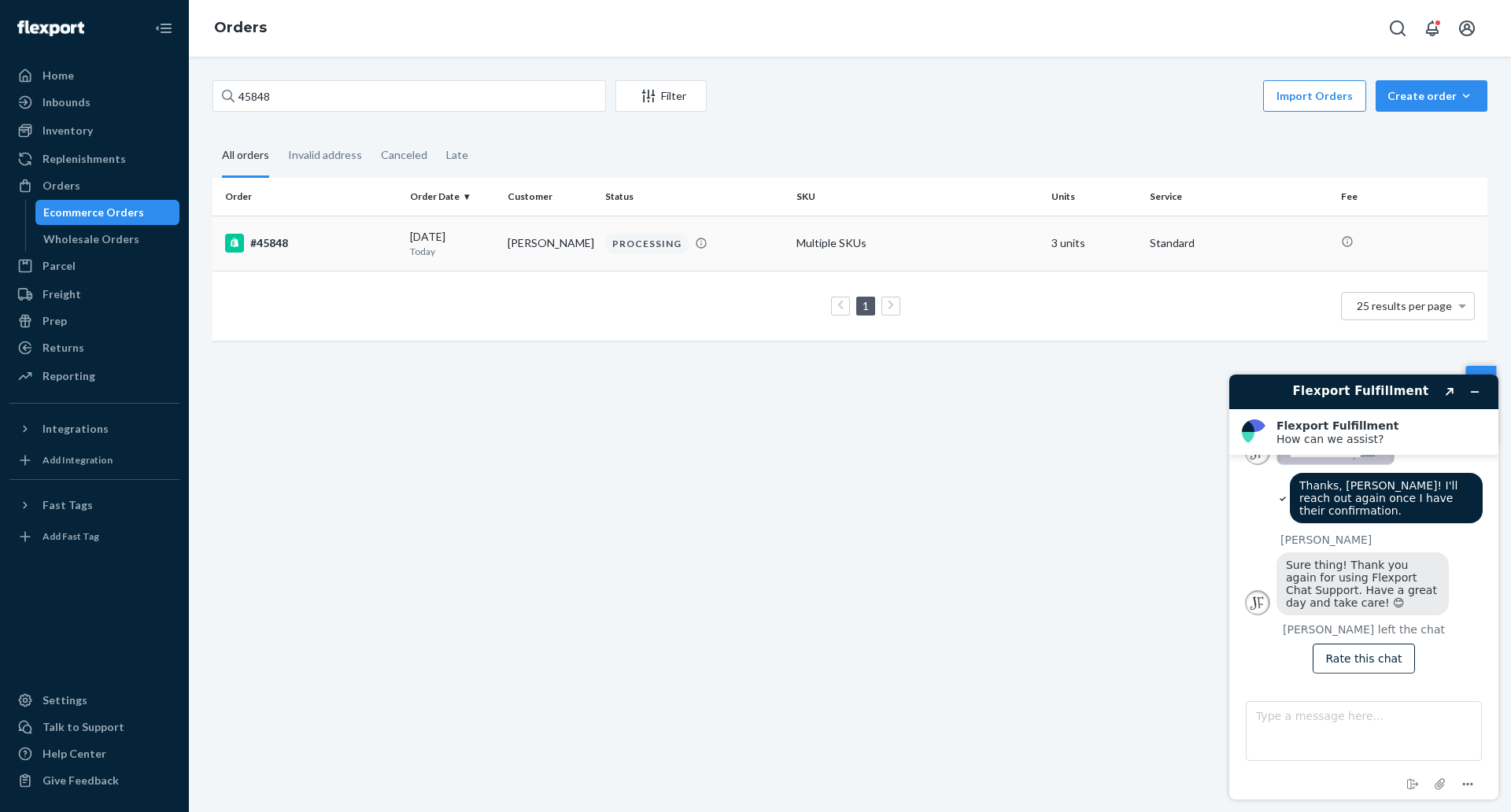
click at [282, 235] on div "#45848" at bounding box center [311, 243] width 172 height 19
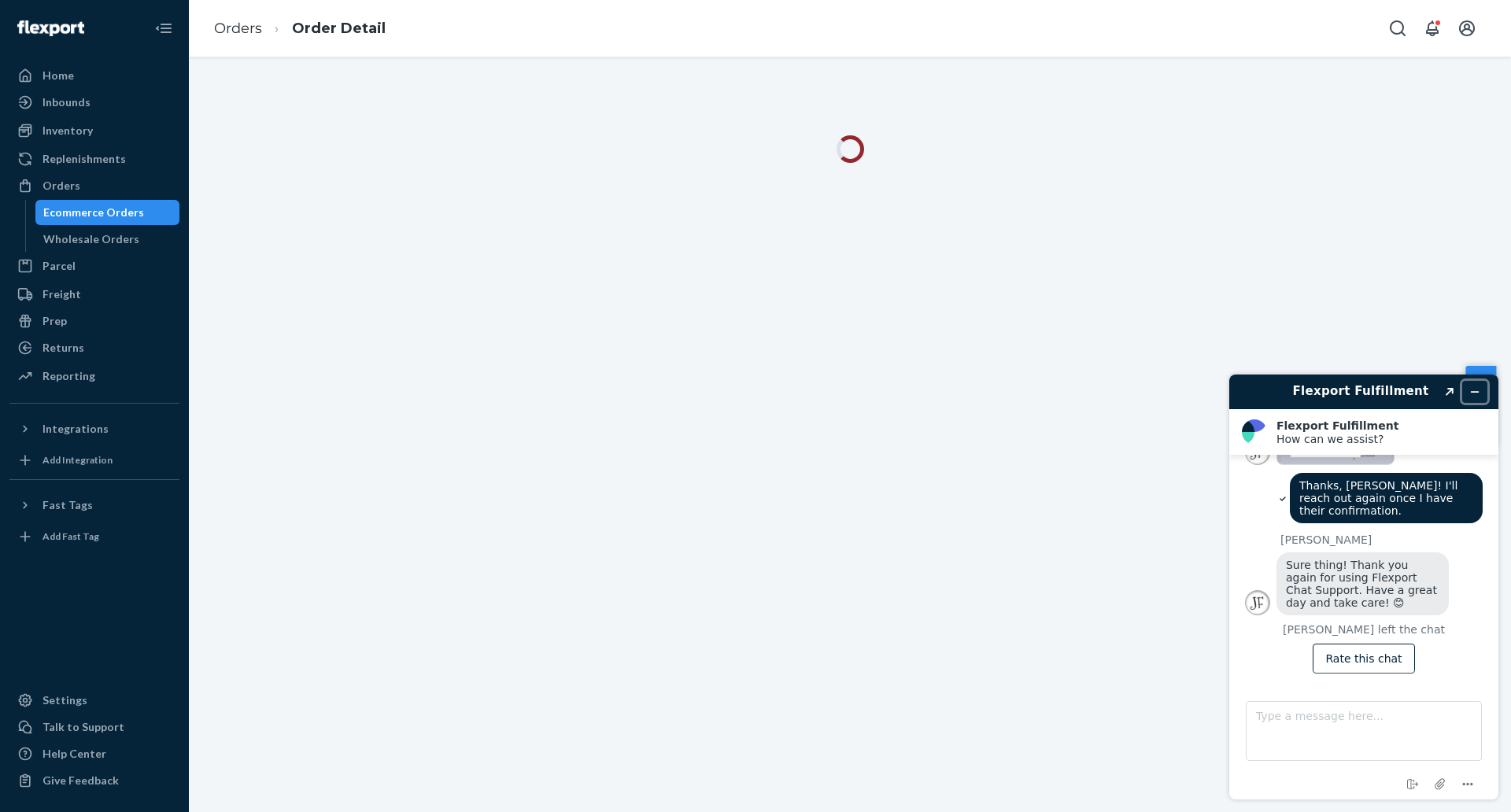
click at [1478, 391] on icon "Minimize widget" at bounding box center [1475, 391] width 7 height 0
